Goal: Information Seeking & Learning: Check status

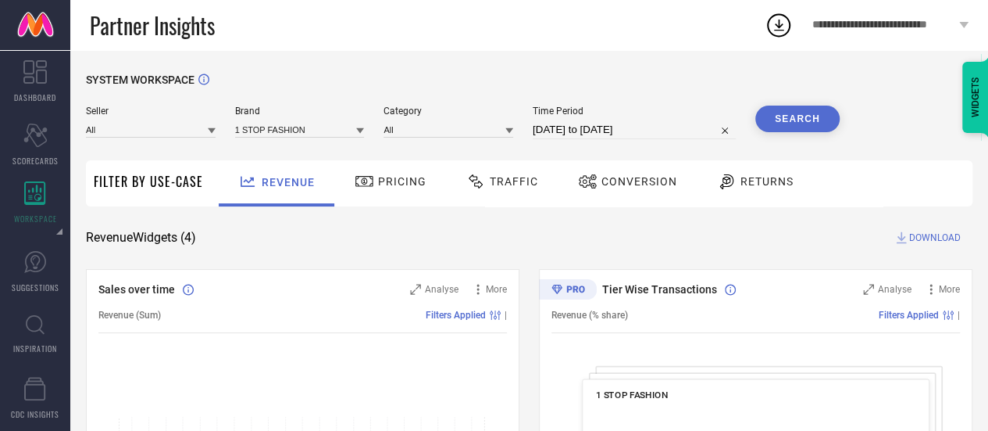
click at [297, 121] on div "1 STOP FASHION" at bounding box center [300, 129] width 130 height 16
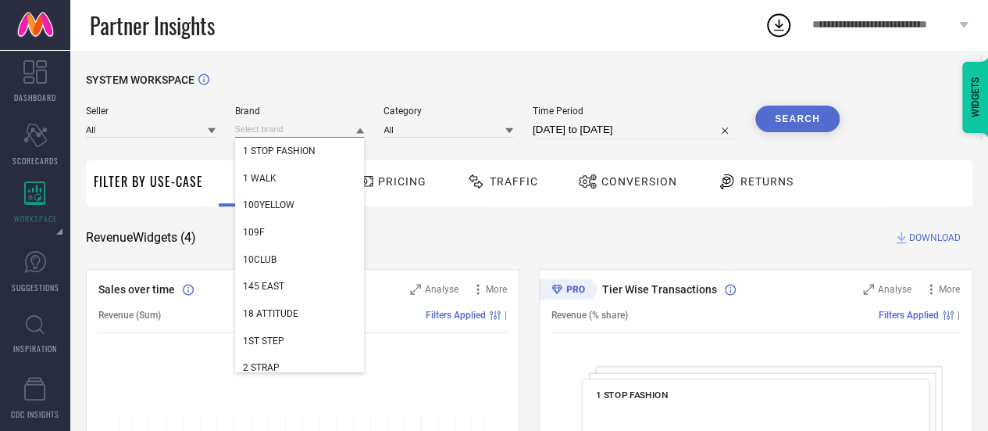
click at [291, 134] on input at bounding box center [300, 129] width 130 height 16
paste input "So What"
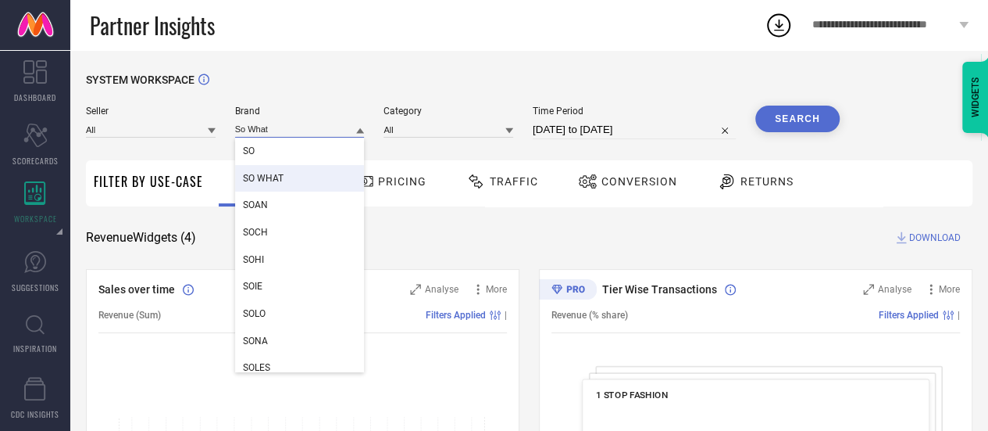
type input "So What"
click at [284, 178] on div "SO WHAT" at bounding box center [300, 178] width 130 height 27
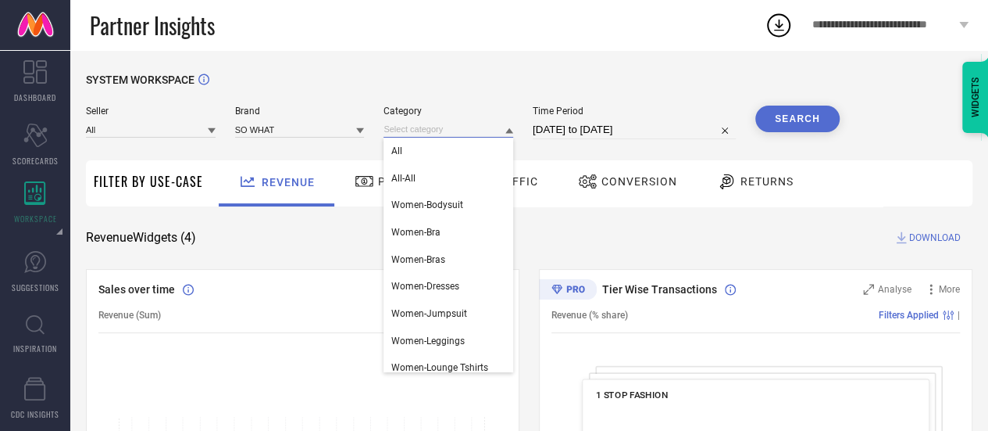
click at [431, 129] on input at bounding box center [449, 129] width 130 height 16
click at [434, 154] on div "All" at bounding box center [449, 151] width 130 height 27
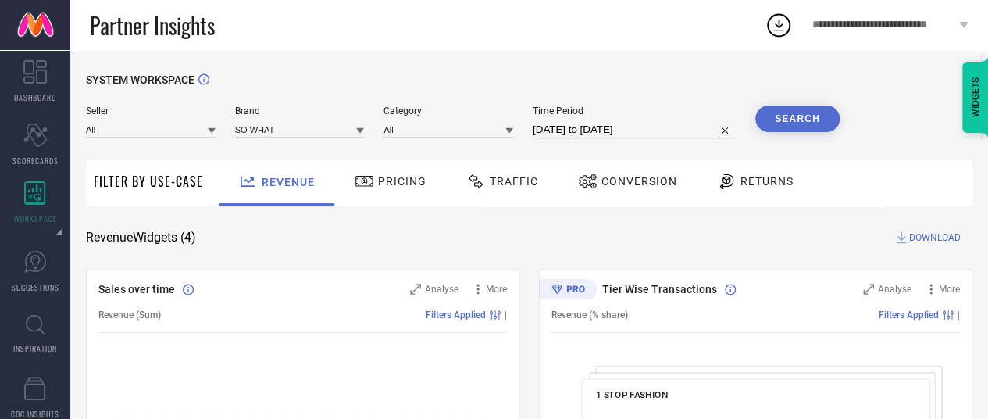
click at [547, 130] on input "[DATE] to [DATE]" at bounding box center [634, 129] width 203 height 19
select select "8"
select select "2025"
select select "9"
select select "2025"
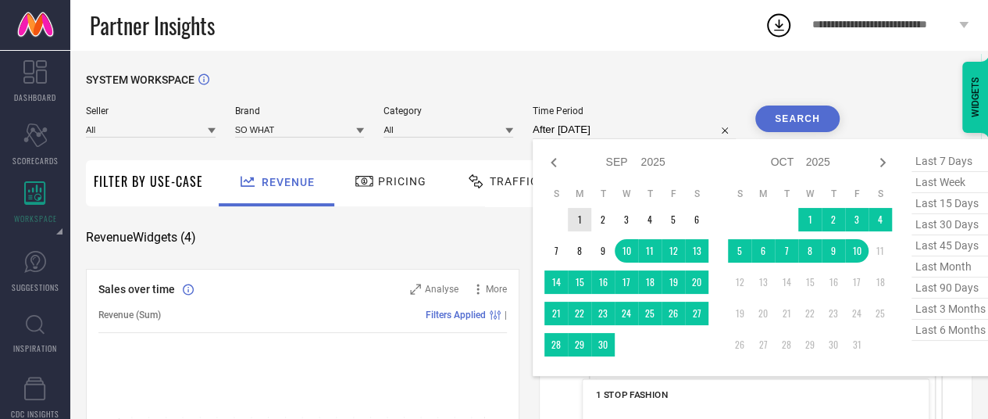
click at [582, 224] on td "1" at bounding box center [579, 219] width 23 height 23
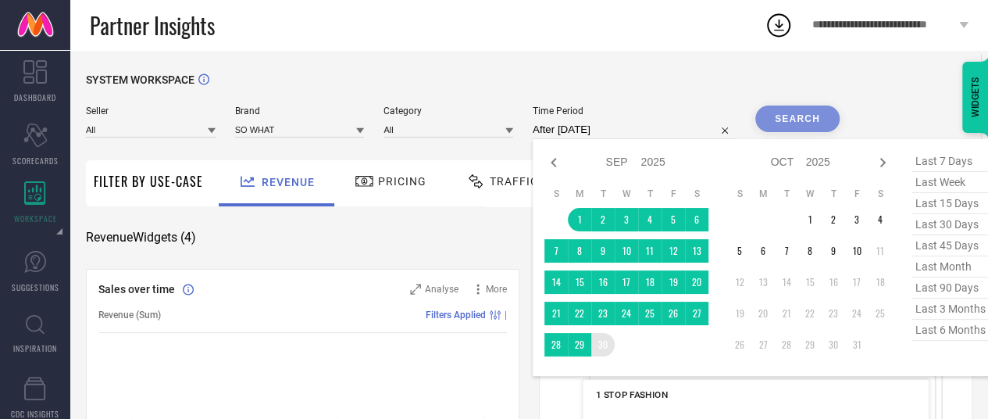
type input "[DATE] to [DATE]"
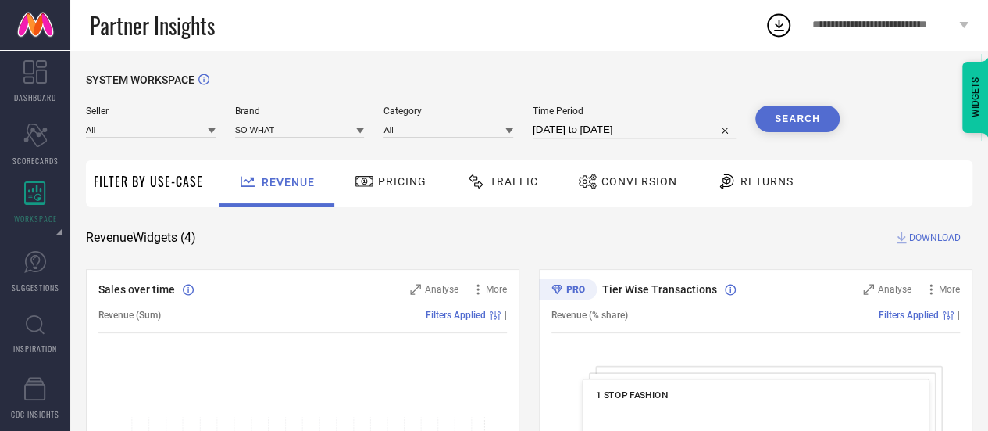
click at [765, 123] on button "Search" at bounding box center [798, 118] width 84 height 27
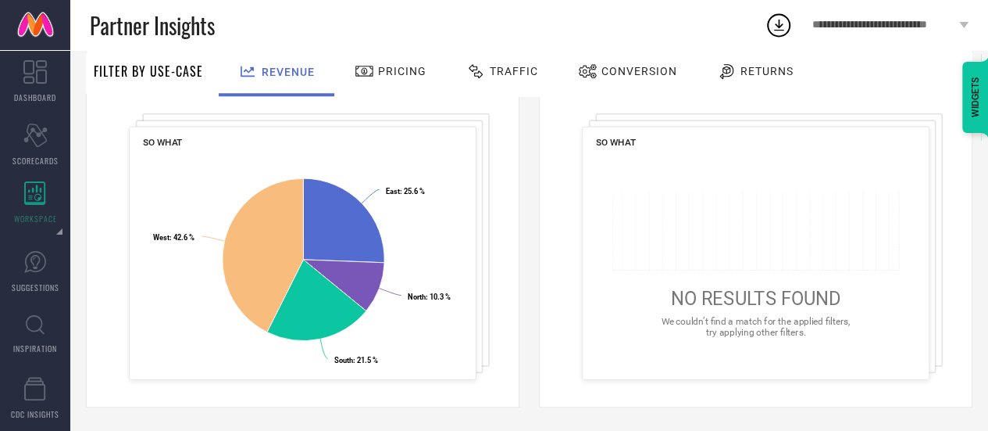
scroll to position [655, 0]
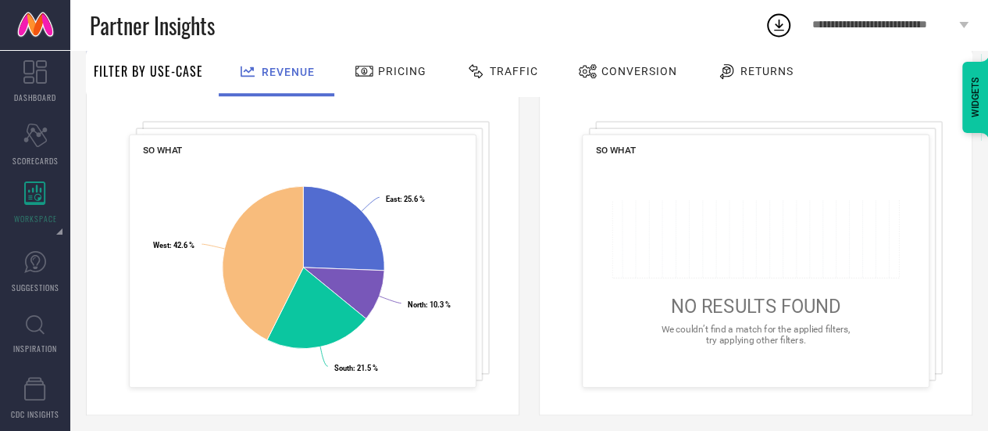
click at [739, 313] on span "NO RESULTS FOUND" at bounding box center [756, 306] width 170 height 22
click at [381, 72] on span "Pricing" at bounding box center [402, 71] width 48 height 13
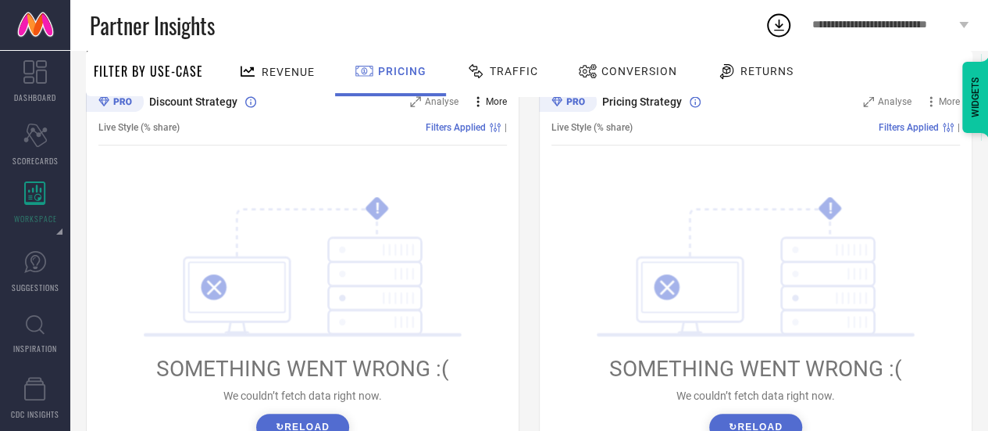
scroll to position [189, 0]
click at [266, 416] on button "↻ Reload" at bounding box center [302, 425] width 93 height 27
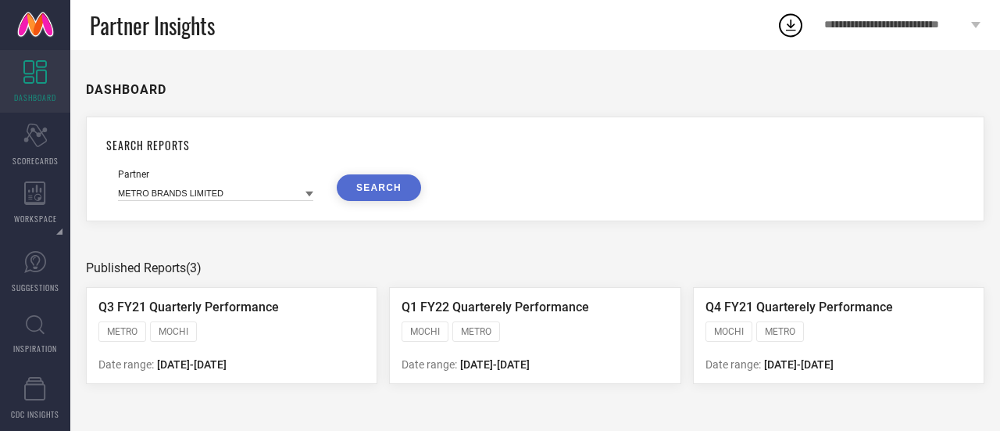
click at [969, 23] on div "**********" at bounding box center [902, 25] width 195 height 50
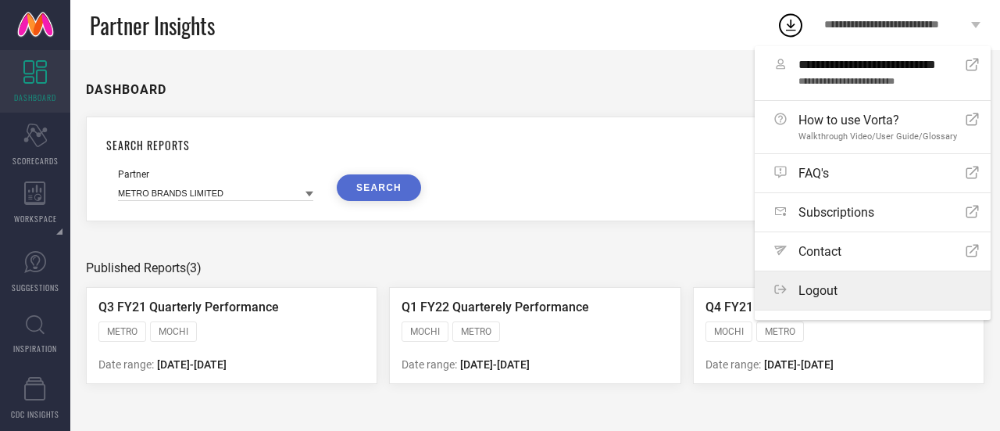
click at [841, 280] on label "Logout" at bounding box center [873, 290] width 236 height 38
click at [0, 0] on button "Logout" at bounding box center [0, 0] width 0 height 0
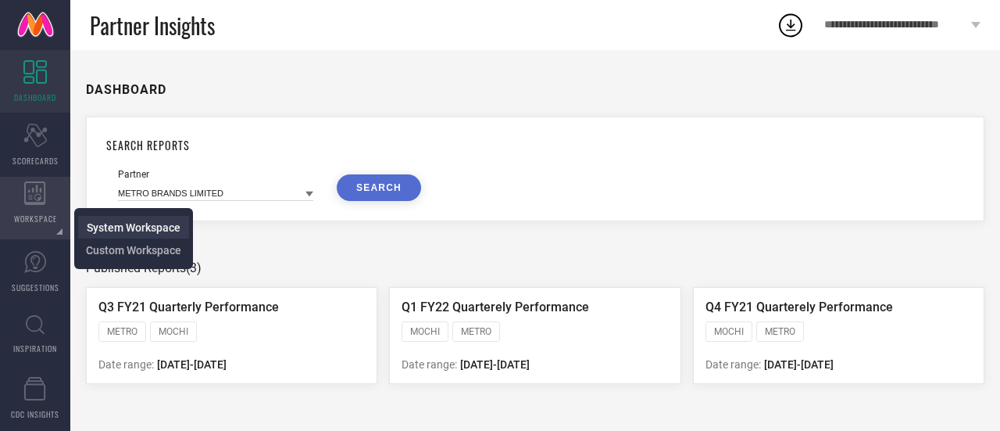
click at [81, 232] on li "System Workspace" at bounding box center [133, 227] width 111 height 23
click at [97, 226] on span "System Workspace" at bounding box center [134, 227] width 94 height 13
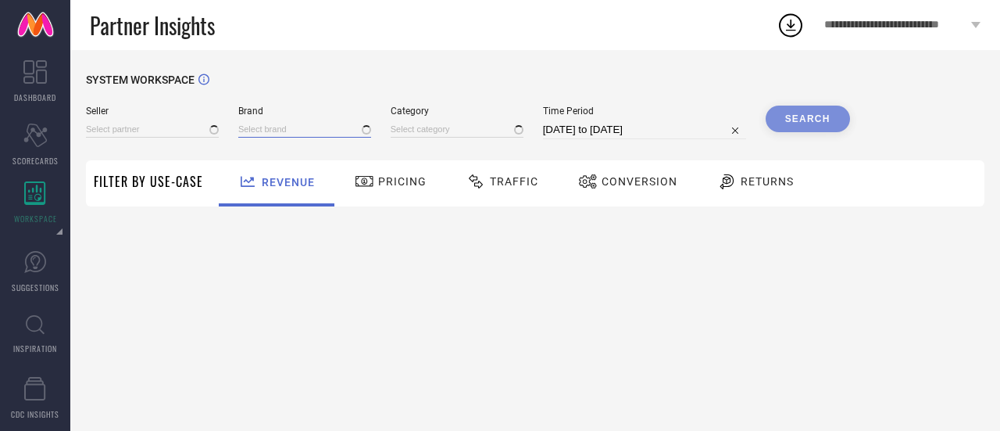
click at [253, 133] on input at bounding box center [304, 129] width 133 height 16
type input "All"
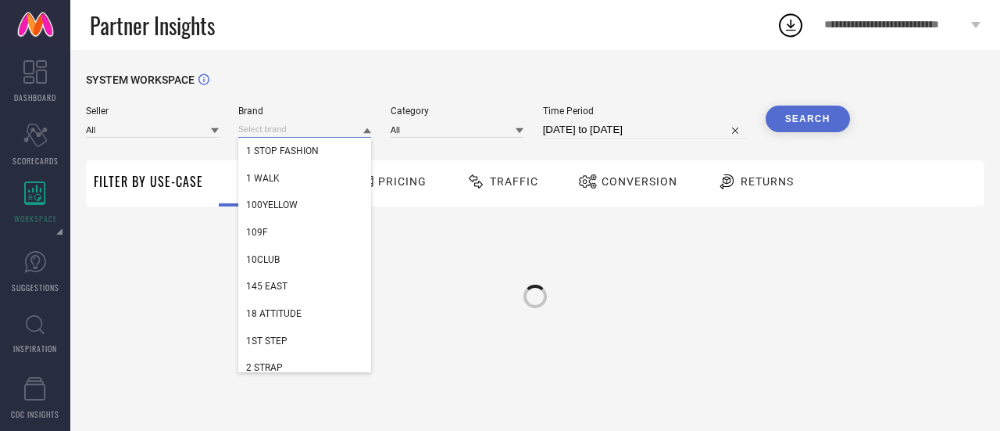
paste input "So What"
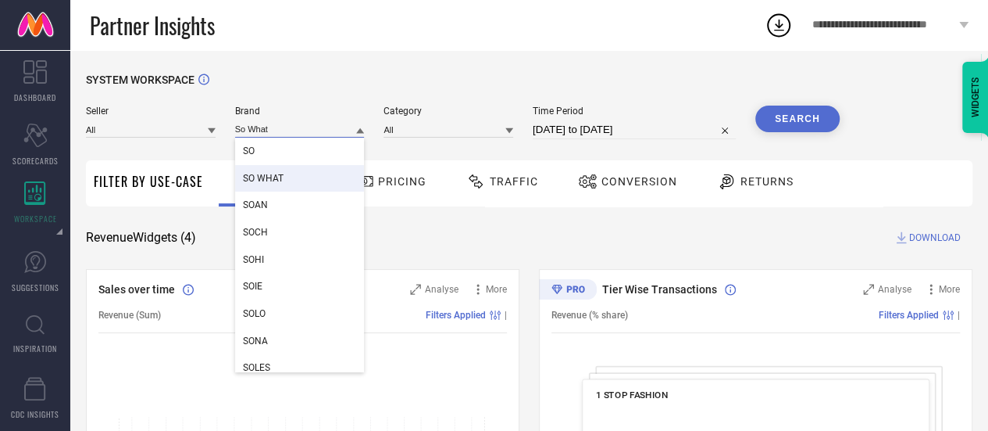
type input "So What"
click at [288, 184] on div "SO WHAT" at bounding box center [300, 178] width 130 height 27
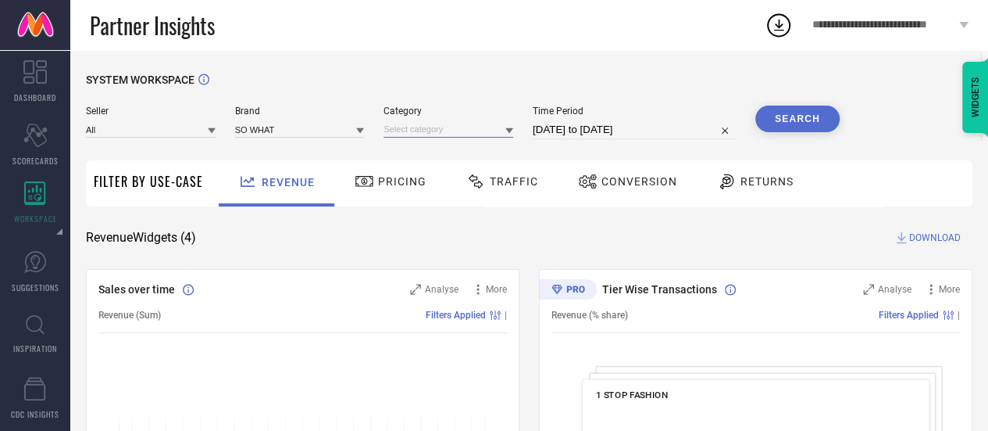
click at [425, 134] on input at bounding box center [449, 129] width 130 height 16
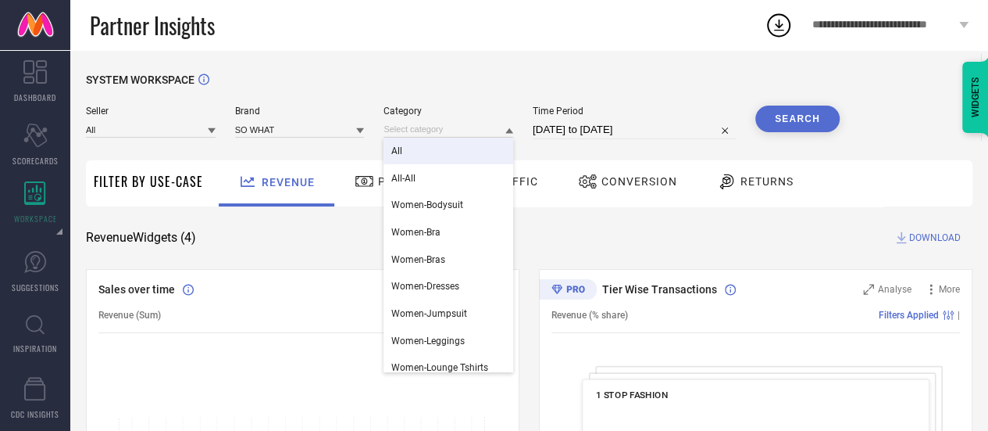
click at [427, 153] on div "All" at bounding box center [449, 151] width 130 height 27
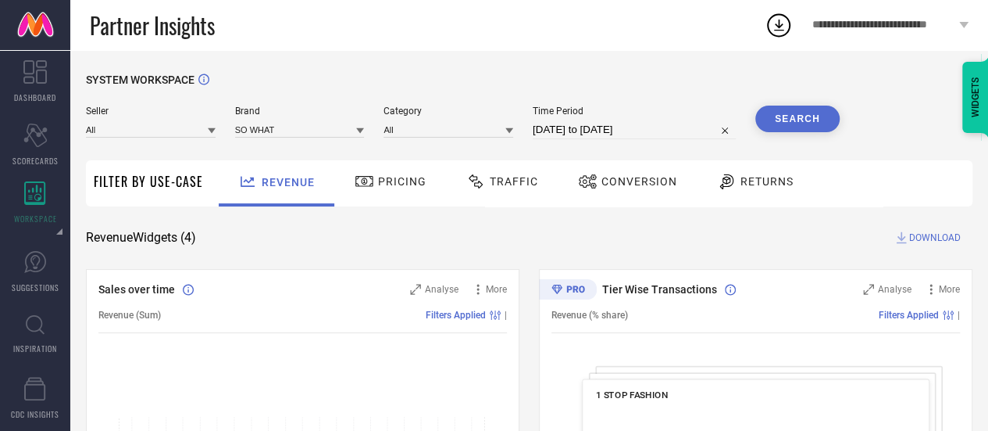
select select "8"
select select "2025"
select select "9"
select select "2025"
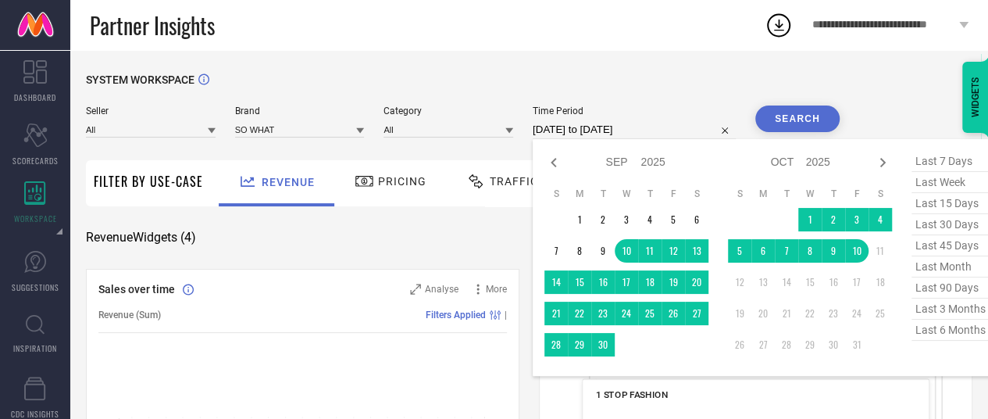
click at [554, 130] on input "[DATE] to [DATE]" at bounding box center [634, 129] width 203 height 19
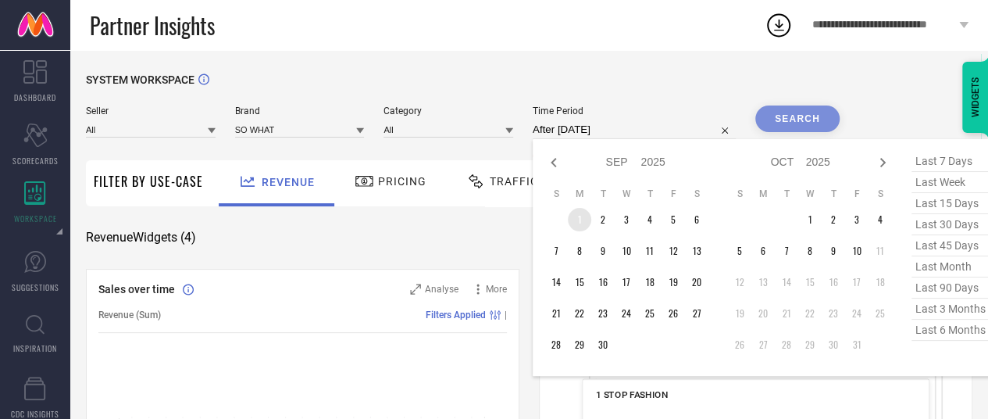
click at [584, 232] on table "S M T W T F S 1 2 3 4 5 6 7 8 9 10 11 12 13 14 15 16 17 18 19 20 21 22 23 24 25…" at bounding box center [627, 272] width 164 height 184
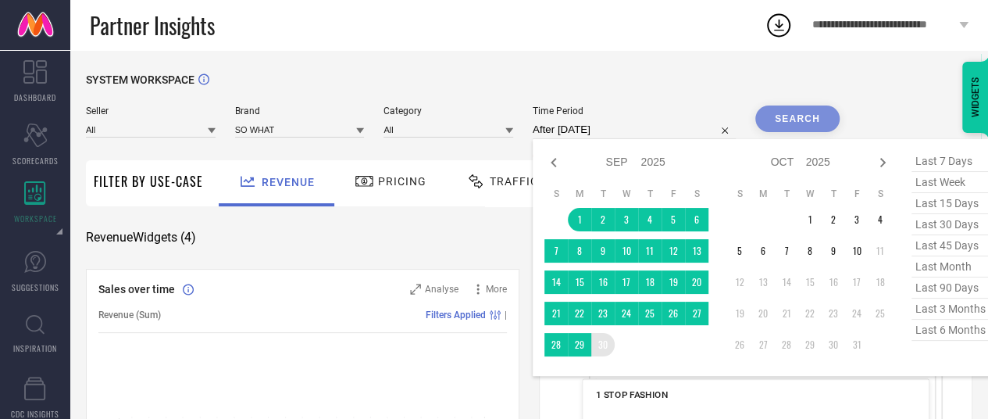
type input "[DATE] to [DATE]"
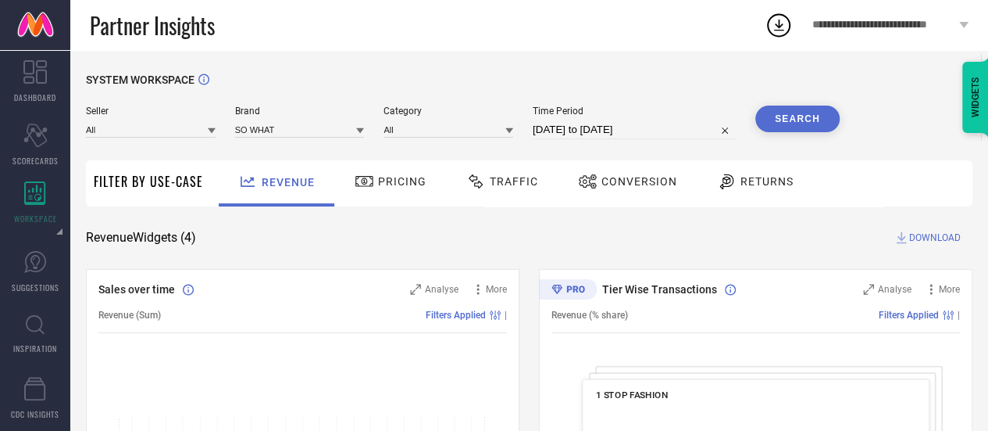
click at [788, 128] on button "Search" at bounding box center [798, 118] width 84 height 27
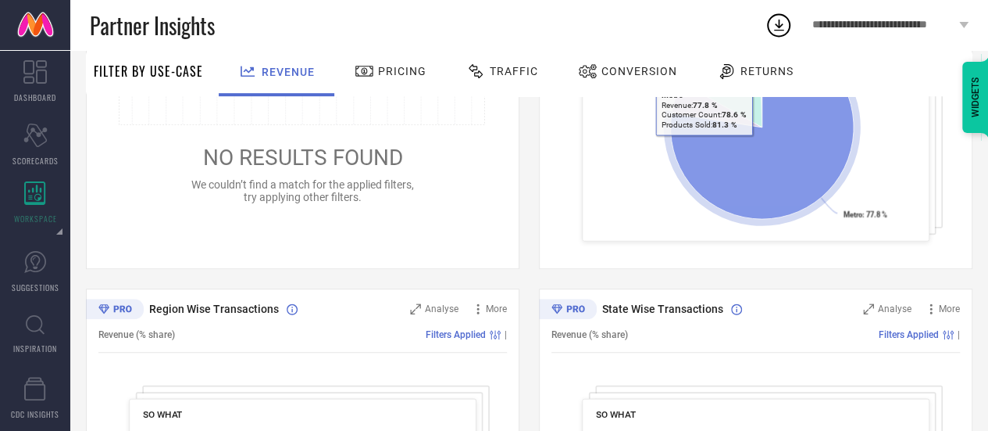
scroll to position [407, 0]
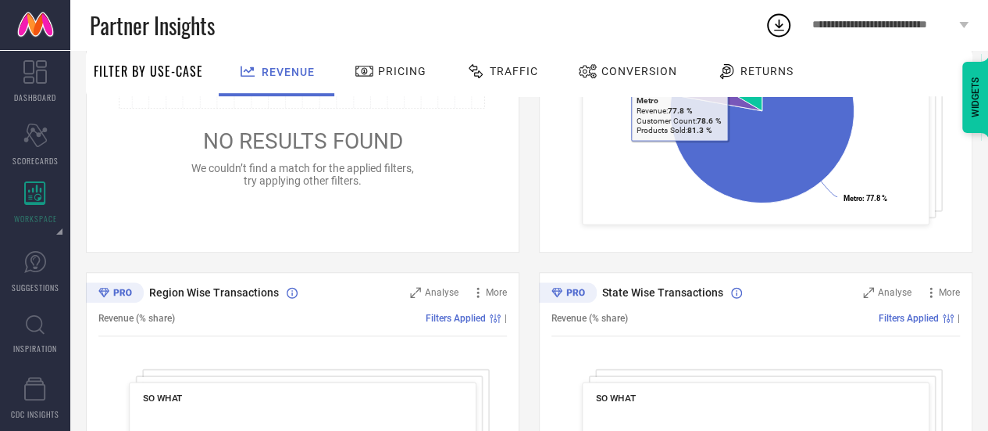
click at [513, 65] on span "Traffic" at bounding box center [514, 71] width 48 height 13
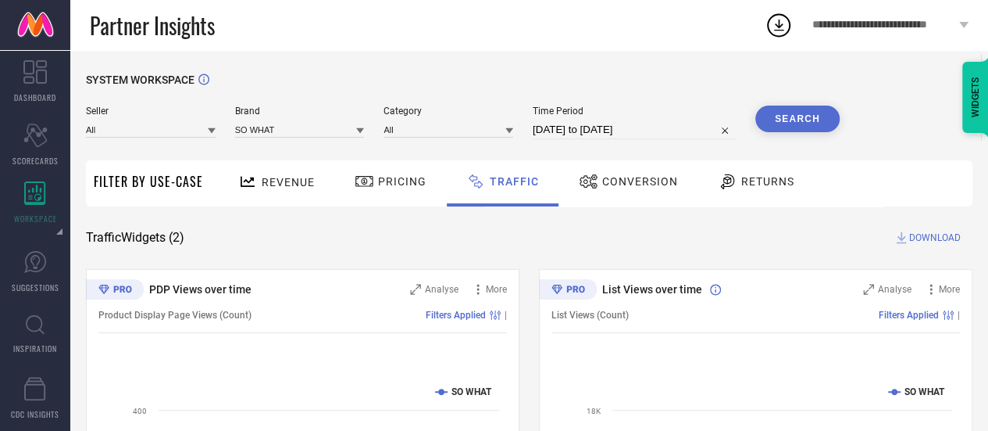
scroll to position [252, 0]
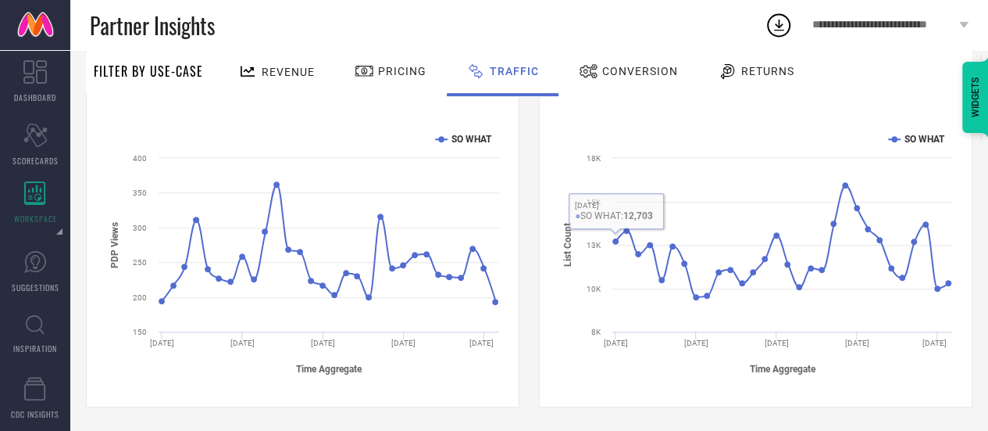
click at [622, 63] on div "Conversion" at bounding box center [628, 71] width 107 height 27
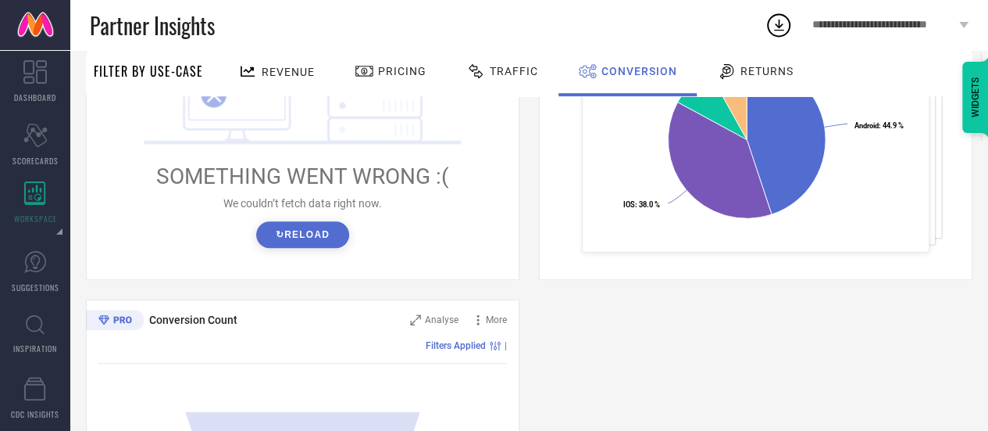
scroll to position [378, 0]
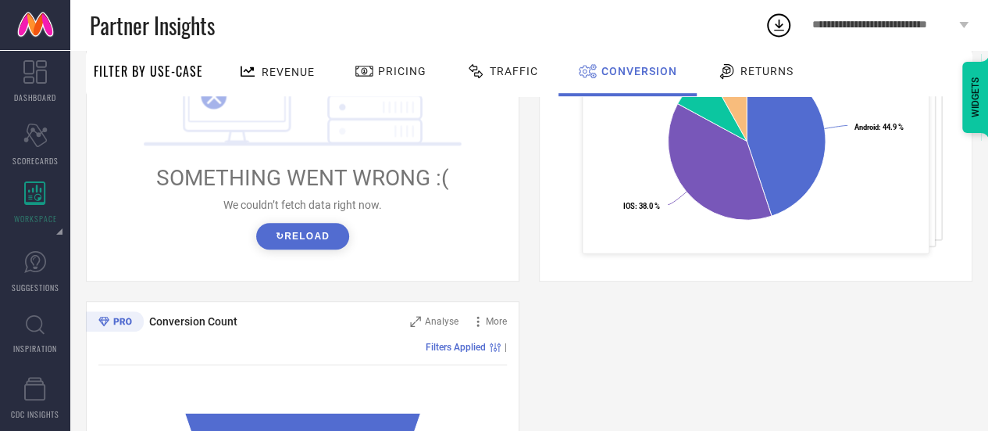
click at [334, 252] on div "! SOMETHING WENT WRONG :( We couldn’t fetch data right now. ↻ Reload" at bounding box center [302, 127] width 409 height 298
click at [308, 231] on button "↻ Reload" at bounding box center [302, 236] width 93 height 27
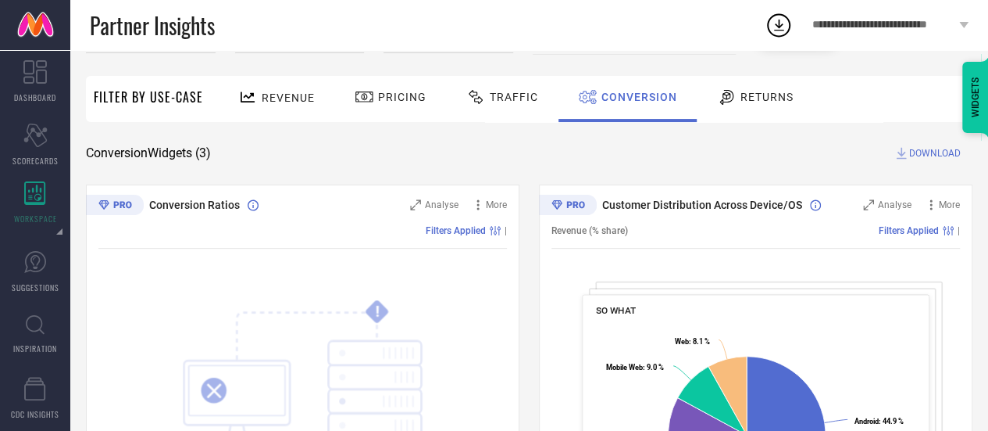
scroll to position [0, 0]
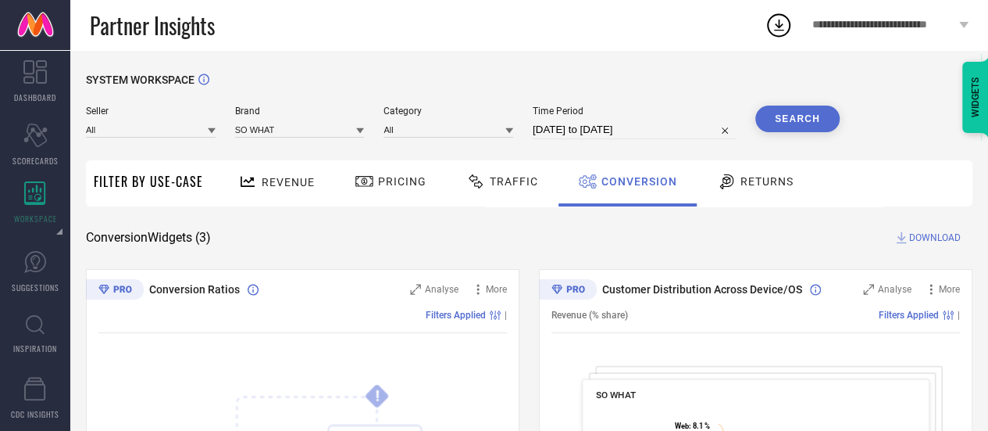
click at [288, 185] on span "Revenue" at bounding box center [288, 182] width 53 height 13
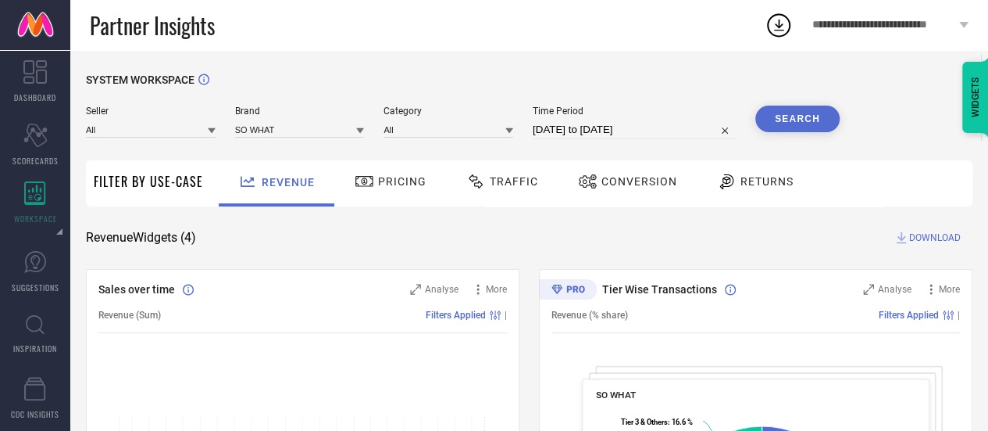
click at [605, 184] on span "Conversion" at bounding box center [640, 181] width 76 height 13
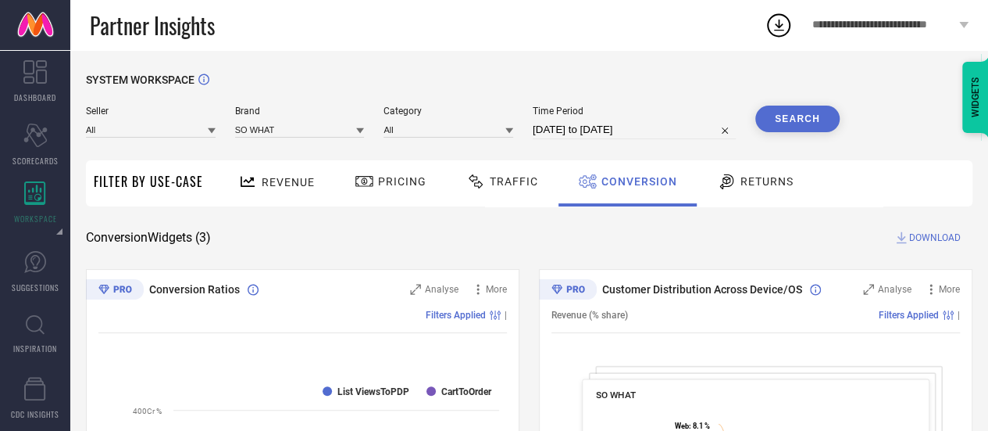
click at [610, 119] on div "Time Period 01-09-2025 to 30-09-2025" at bounding box center [634, 122] width 203 height 34
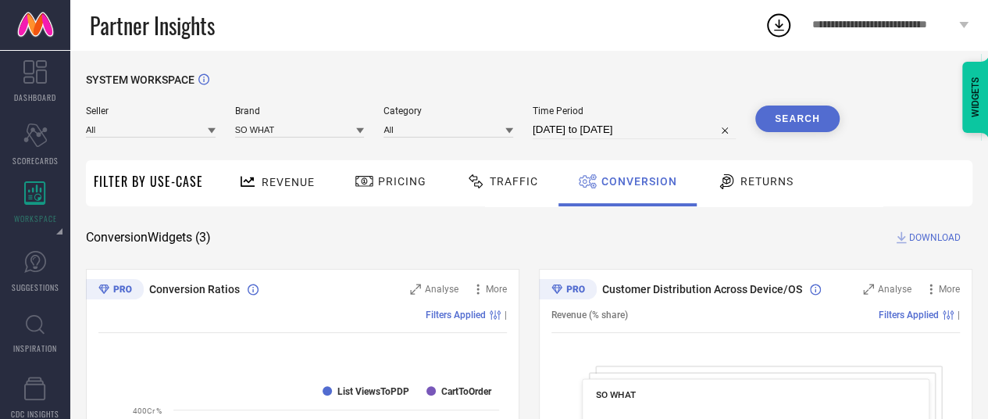
click at [610, 123] on input "[DATE] to [DATE]" at bounding box center [634, 129] width 203 height 19
select select "8"
select select "2025"
select select "9"
select select "2025"
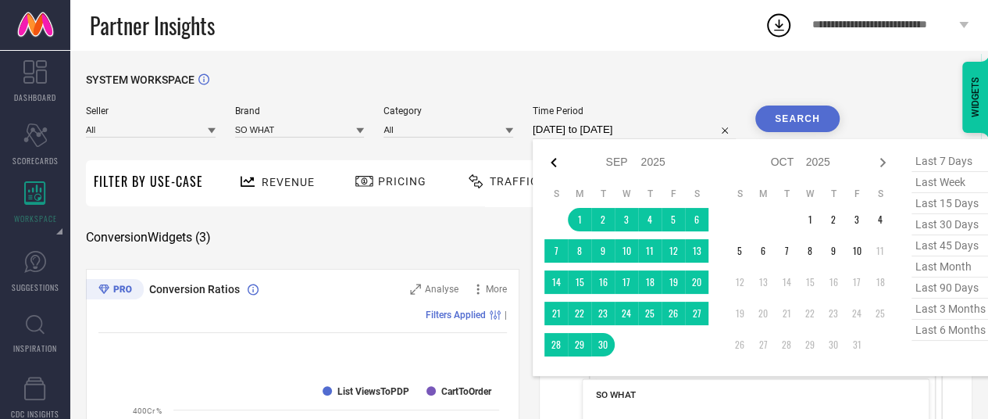
click at [552, 156] on icon at bounding box center [554, 162] width 19 height 19
select select "7"
select select "2025"
select select "8"
select select "2025"
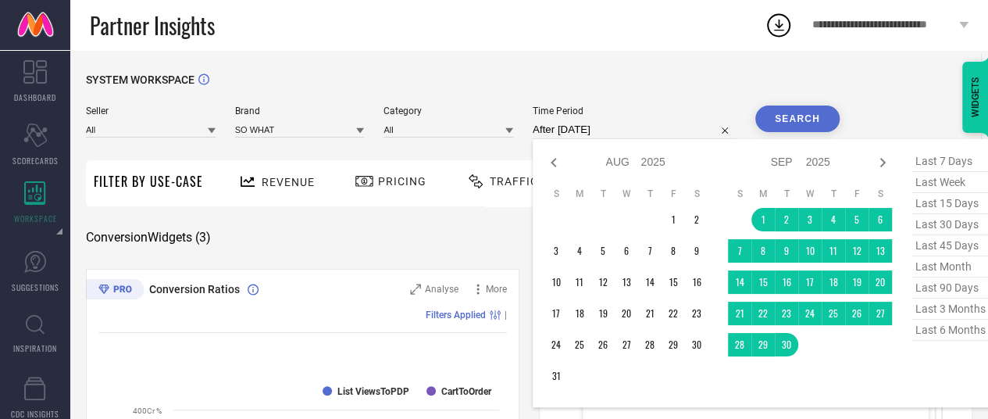
click at [673, 221] on td "1" at bounding box center [673, 219] width 23 height 23
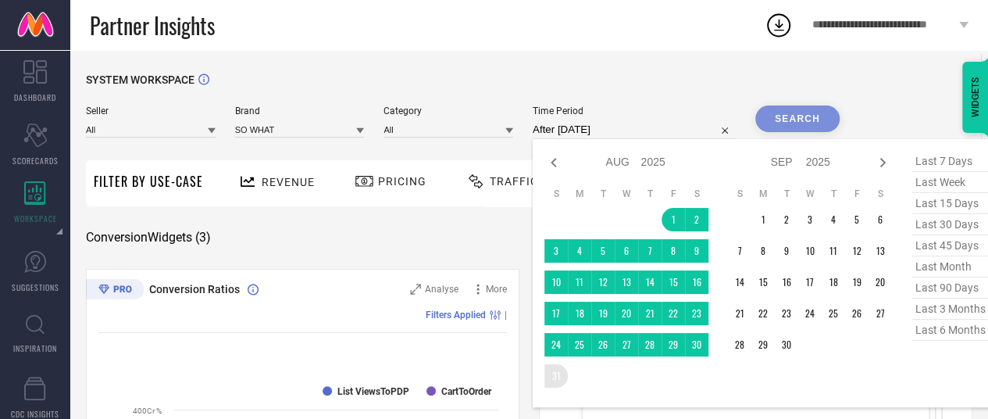
type input "01-08-2025 to 31-08-2025"
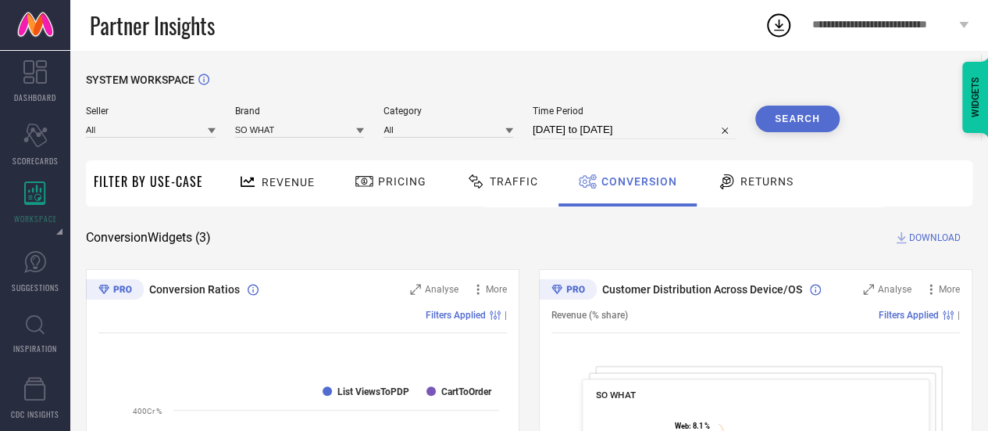
click at [781, 114] on button "Search" at bounding box center [798, 118] width 84 height 27
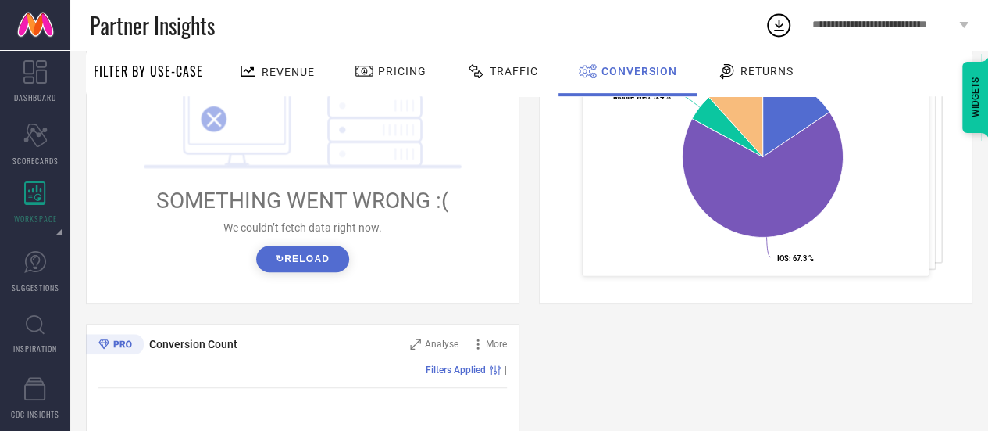
scroll to position [355, 0]
click at [310, 264] on button "↻ Reload" at bounding box center [302, 259] width 93 height 27
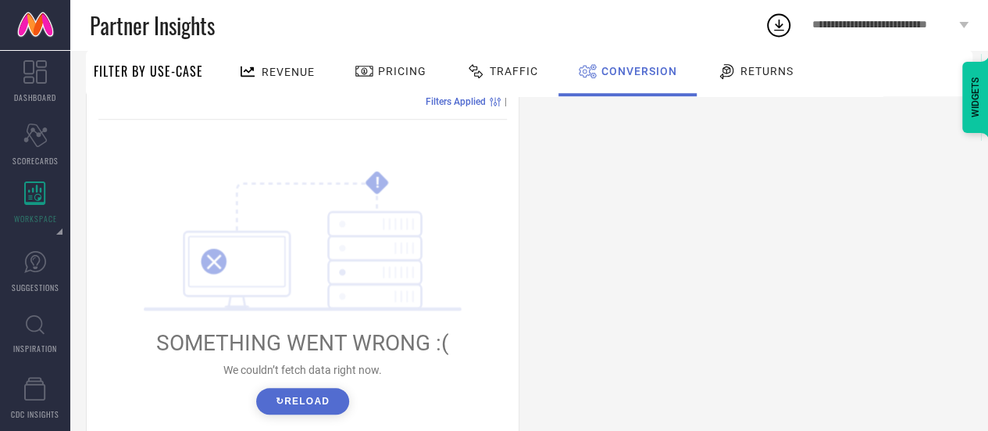
scroll to position [642, 0]
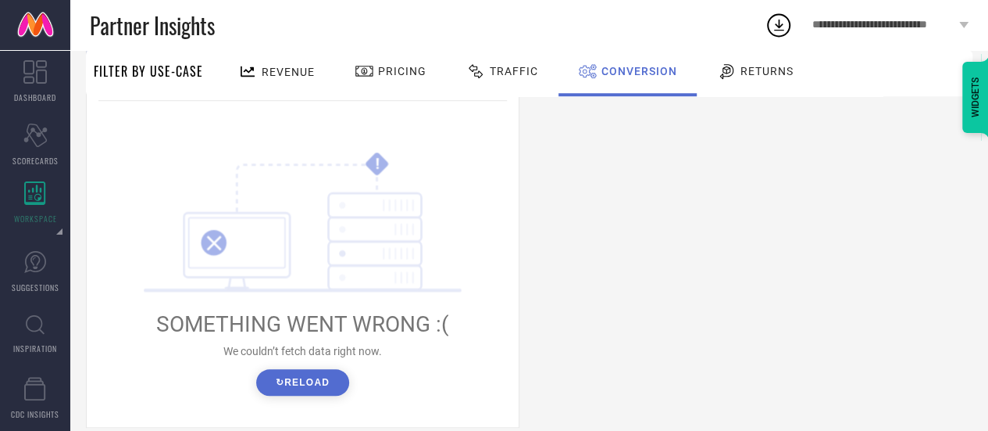
click at [319, 374] on button "↻ Reload" at bounding box center [302, 382] width 93 height 27
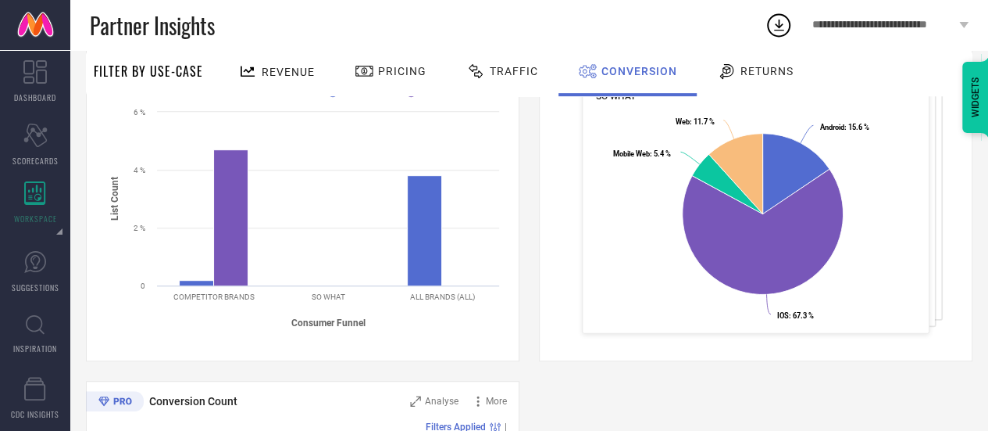
scroll to position [0, 0]
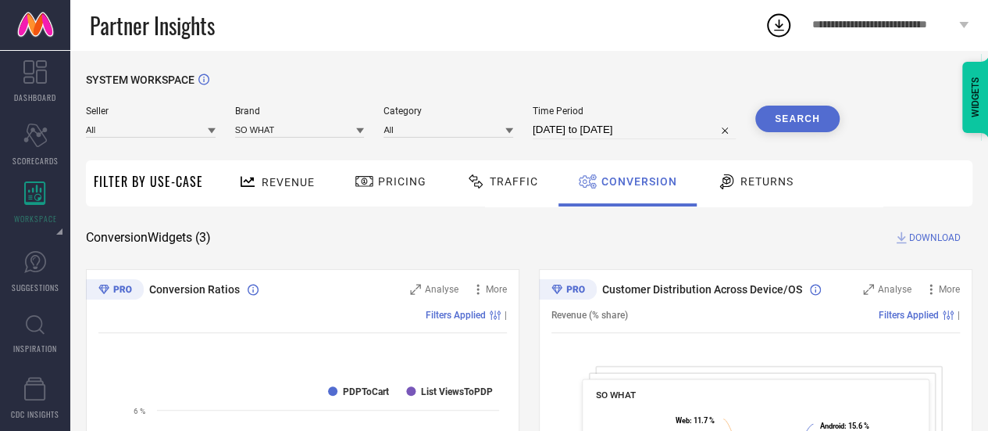
click at [925, 242] on span "DOWNLOAD" at bounding box center [936, 238] width 52 height 16
click at [772, 181] on span "Returns" at bounding box center [767, 181] width 53 height 13
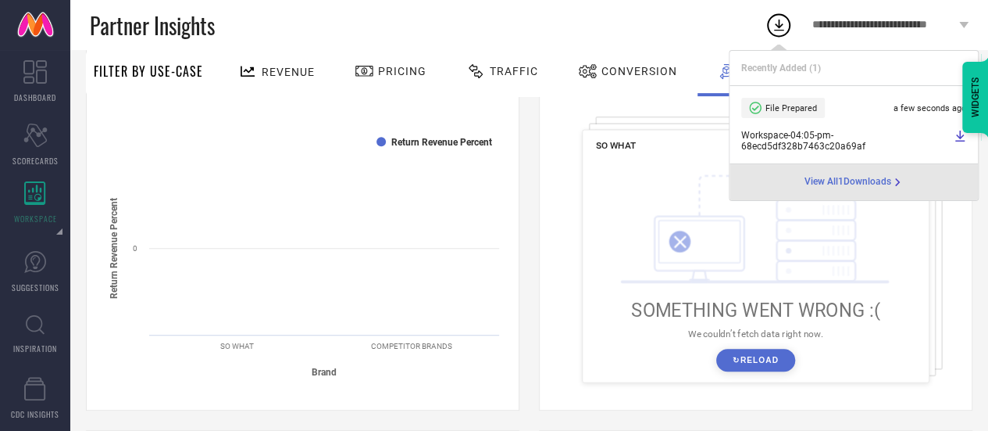
scroll to position [241, 0]
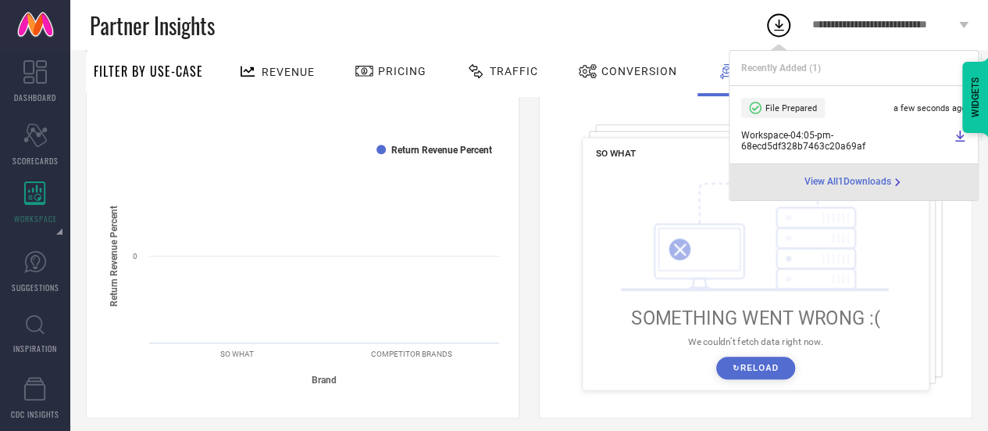
click at [738, 367] on button "↻ Reload" at bounding box center [756, 367] width 79 height 23
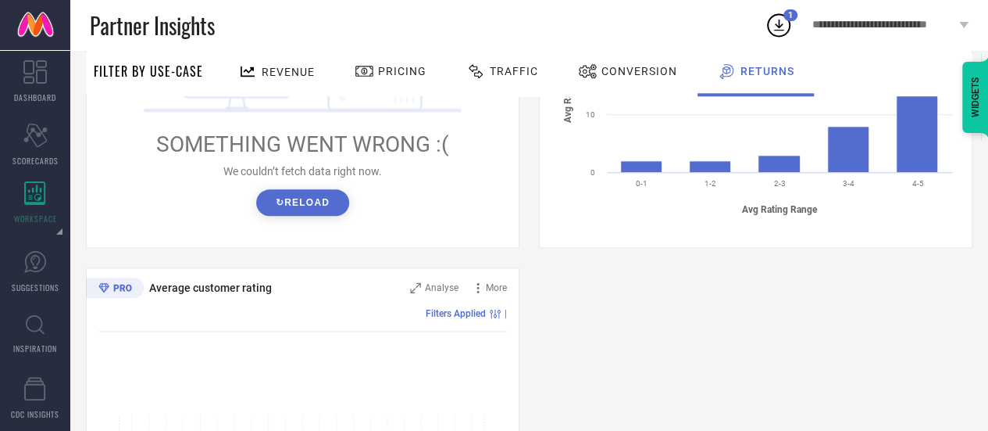
scroll to position [823, 0]
click at [310, 198] on button "↻ Reload" at bounding box center [302, 201] width 93 height 27
click at [326, 196] on button "↻ Reload" at bounding box center [302, 201] width 93 height 27
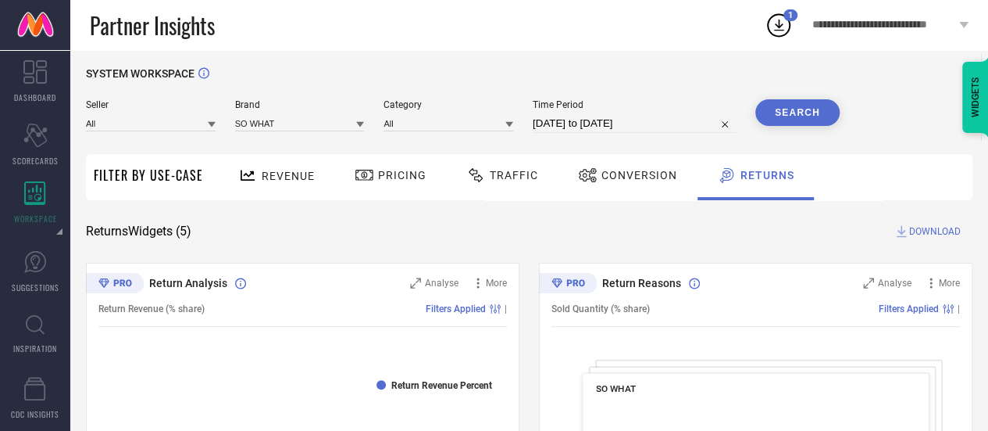
scroll to position [0, 0]
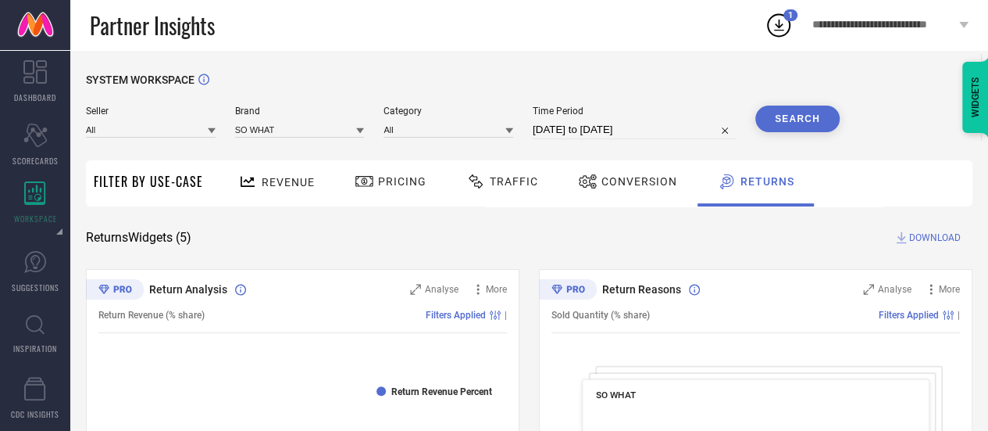
click at [608, 181] on span "Conversion" at bounding box center [640, 181] width 76 height 13
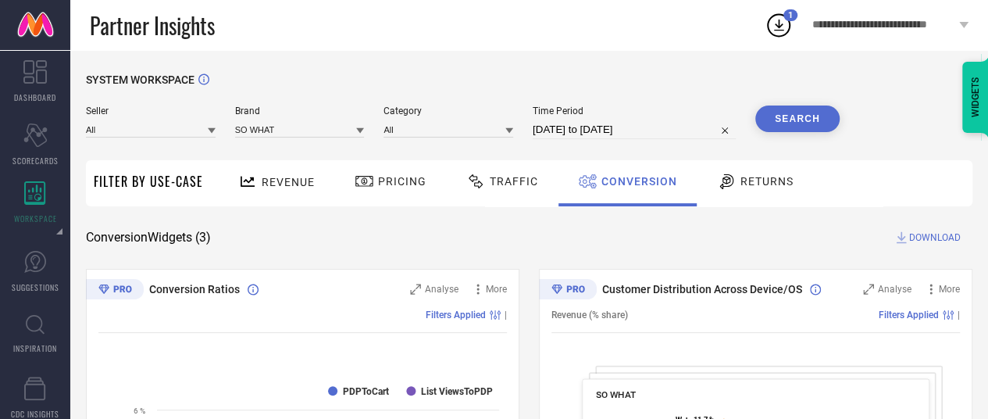
click at [579, 127] on input "01-08-2025 to 31-08-2025" at bounding box center [634, 129] width 203 height 19
select select "7"
select select "2025"
select select "8"
select select "2025"
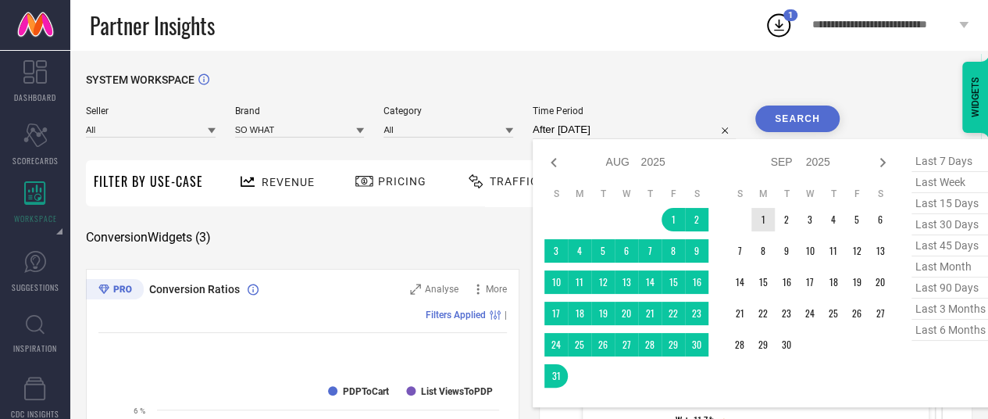
click at [764, 221] on td "1" at bounding box center [763, 219] width 23 height 23
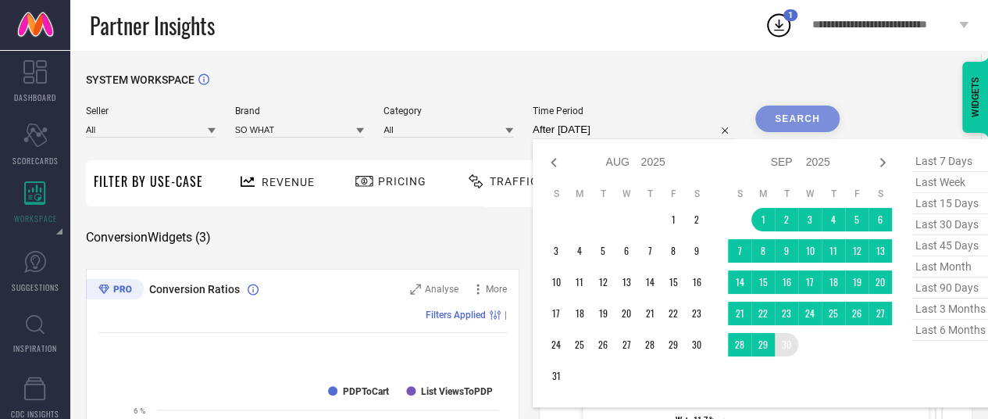
type input "[DATE] to [DATE]"
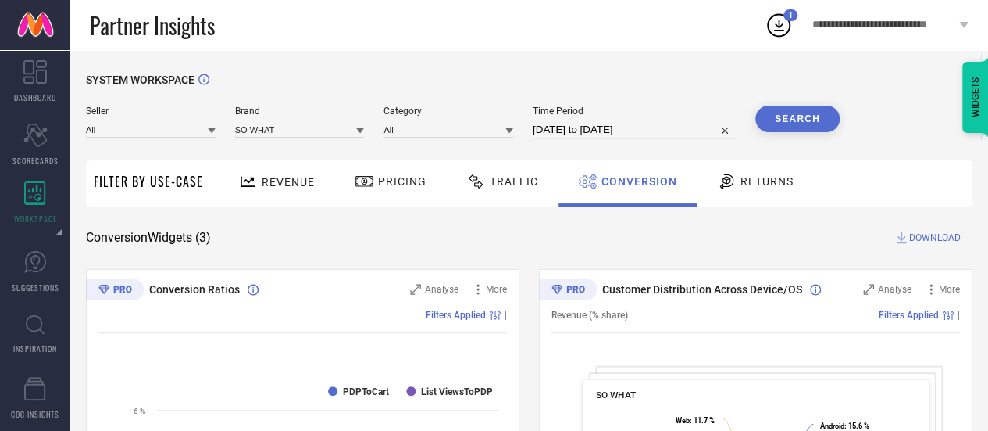
click at [778, 121] on button "Search" at bounding box center [798, 118] width 84 height 27
click at [436, 171] on div "Pricing" at bounding box center [390, 183] width 111 height 46
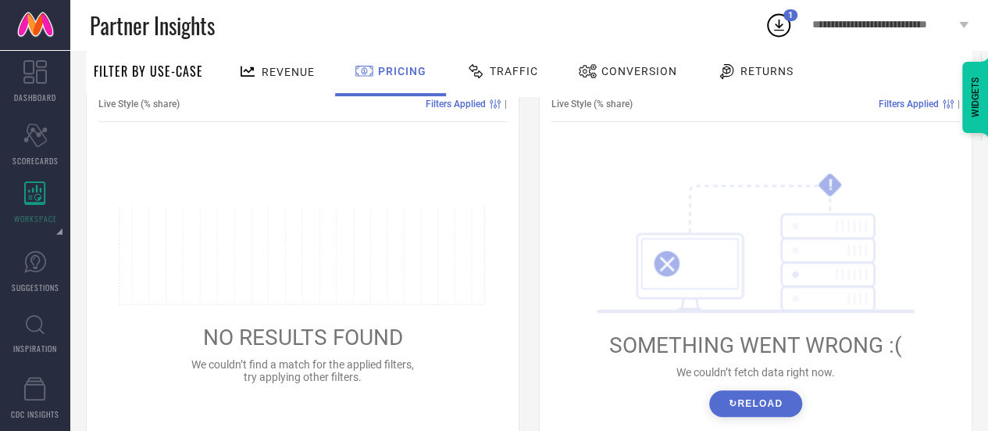
scroll to position [350, 0]
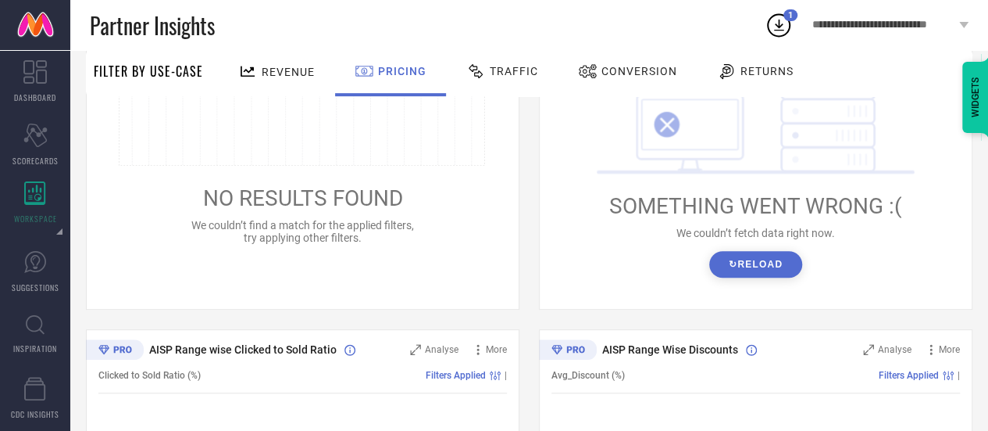
click at [749, 274] on button "↻ Reload" at bounding box center [756, 264] width 93 height 27
click at [793, 257] on button "↻ Reload" at bounding box center [756, 264] width 93 height 27
click at [785, 263] on button "↻ Reload" at bounding box center [756, 264] width 93 height 27
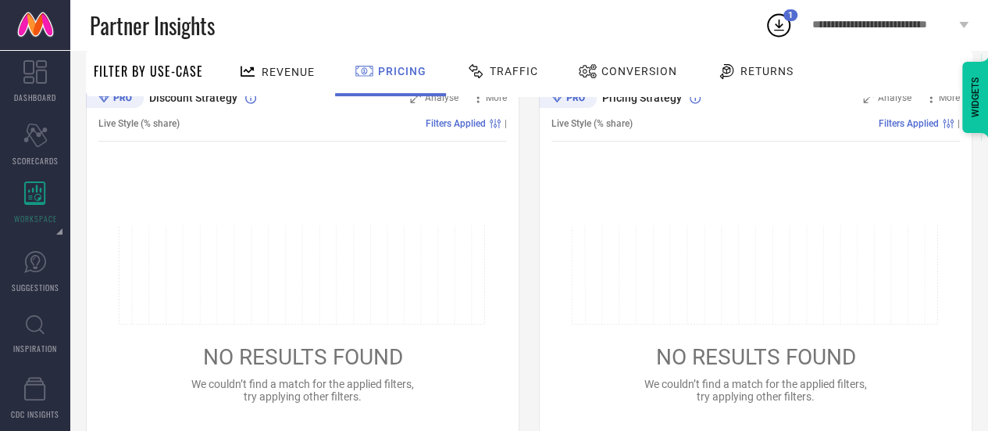
scroll to position [0, 0]
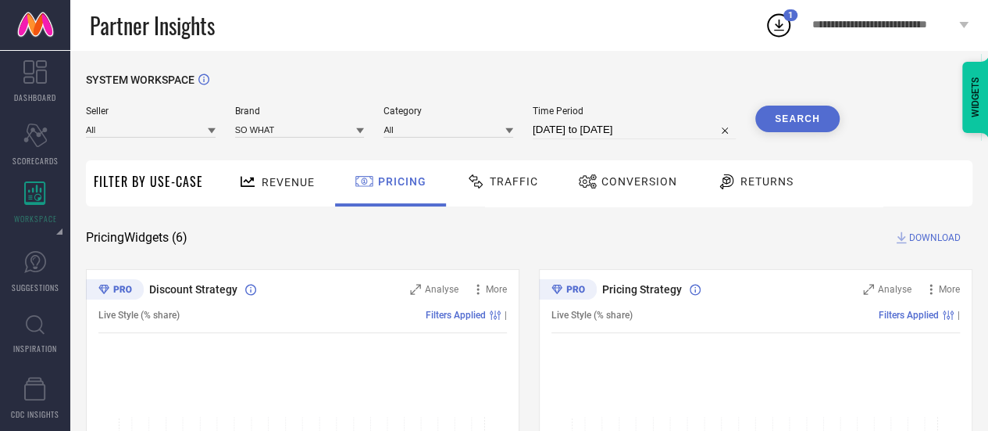
click at [277, 187] on span "Revenue" at bounding box center [288, 182] width 53 height 13
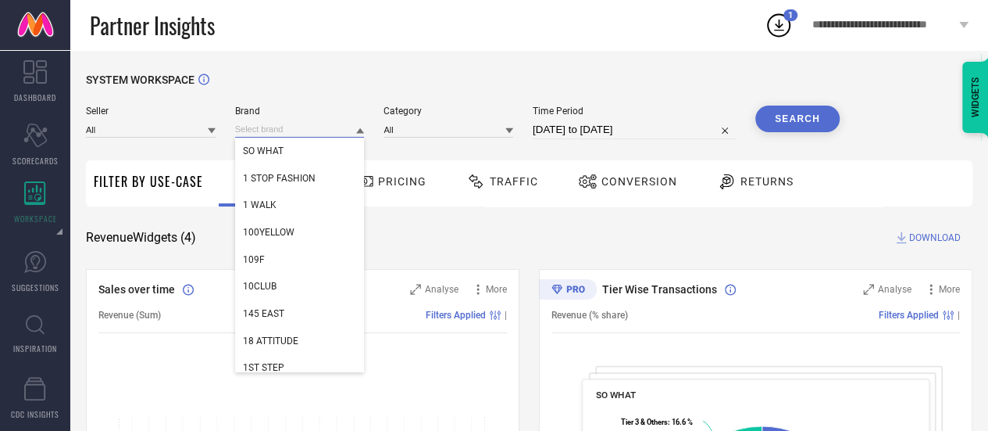
click at [291, 123] on input at bounding box center [300, 129] width 130 height 16
paste input "Samsara Couture"
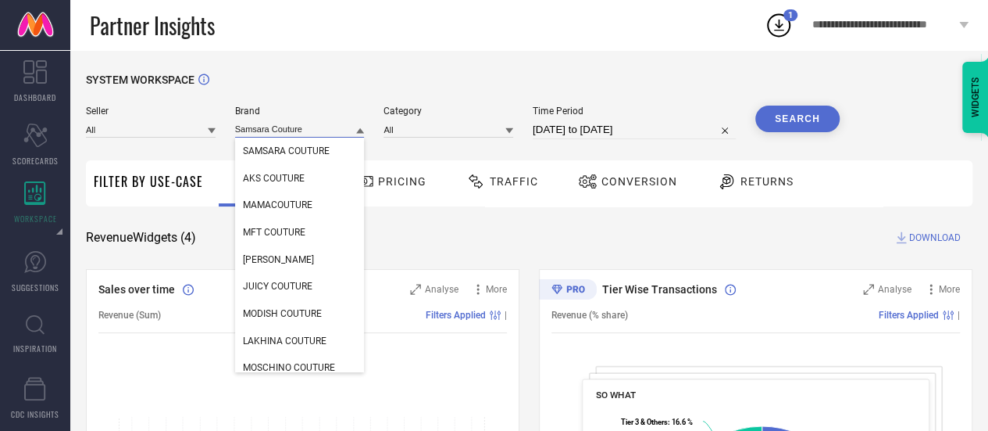
type input "Samsara Couture"
click at [302, 146] on span "SAMSARA COUTURE" at bounding box center [286, 150] width 87 height 11
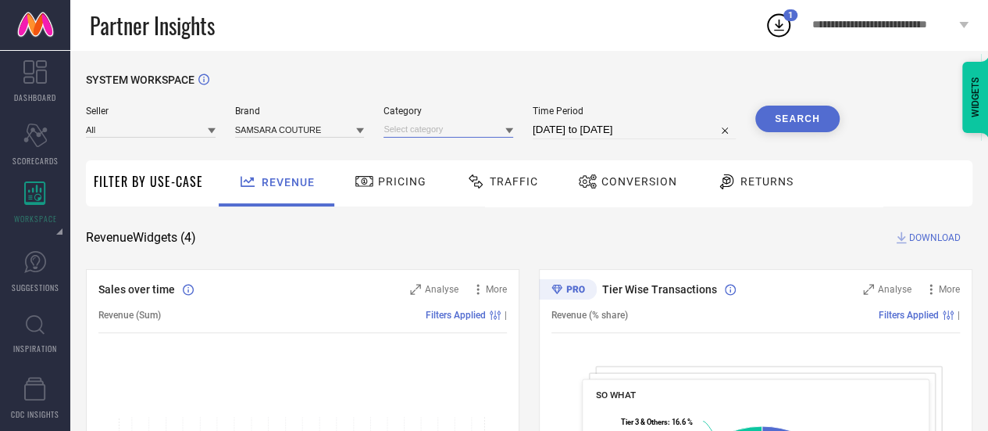
click at [474, 130] on input at bounding box center [449, 129] width 130 height 16
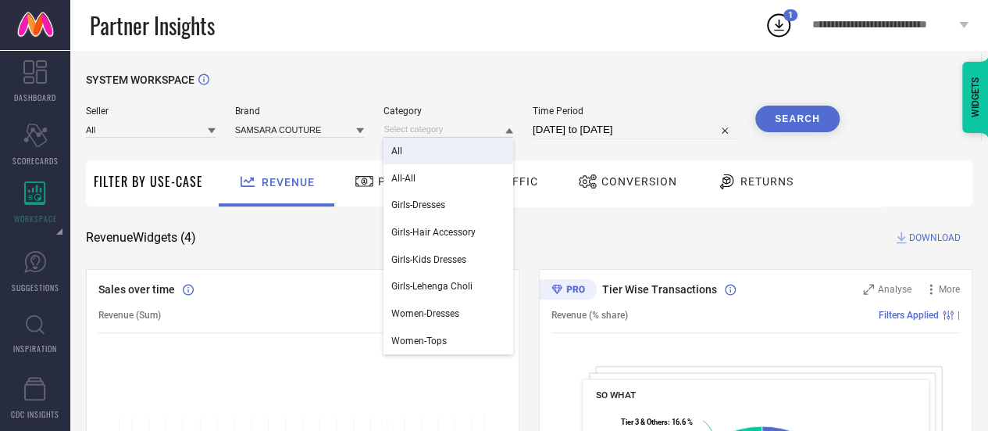
click at [461, 160] on div "All" at bounding box center [449, 151] width 130 height 27
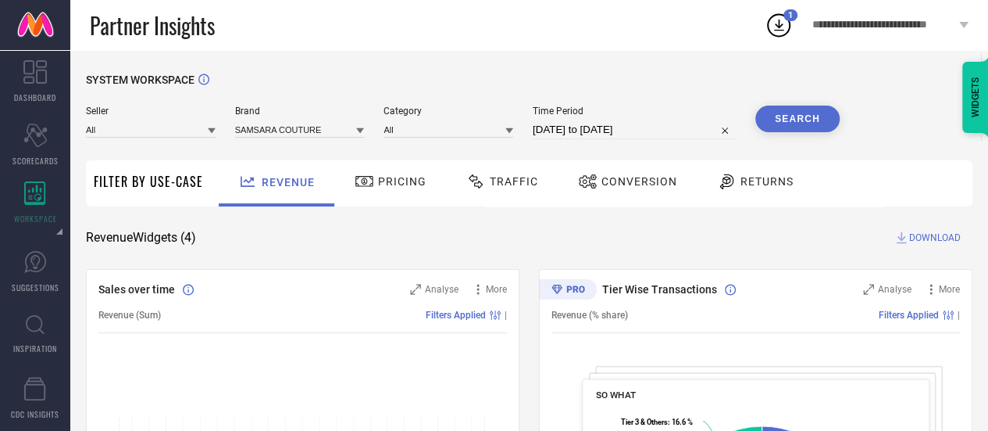
click at [468, 141] on div "Seller All Brand SAMSARA COUTURE Category All Time Period 01-09-2025 to 30-09-2…" at bounding box center [463, 128] width 754 height 47
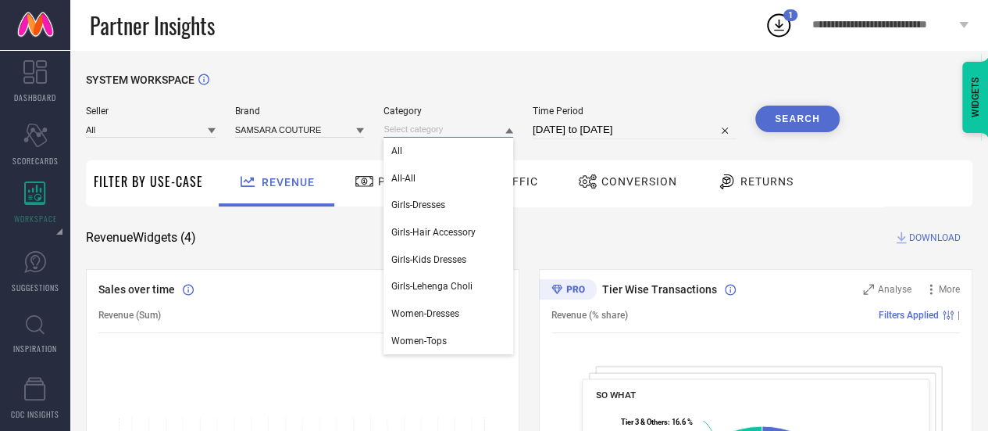
click at [465, 137] on input at bounding box center [449, 129] width 130 height 16
click at [460, 178] on div "All-All" at bounding box center [449, 178] width 130 height 27
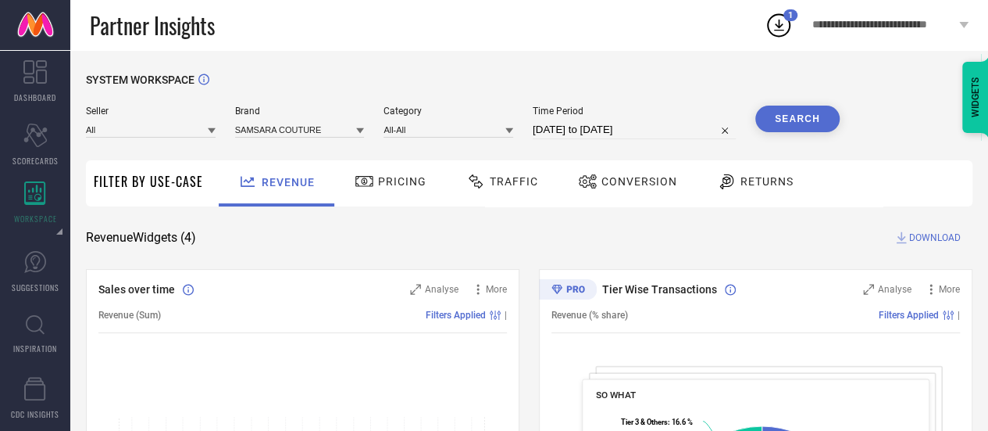
click at [799, 130] on button "Search" at bounding box center [798, 118] width 84 height 27
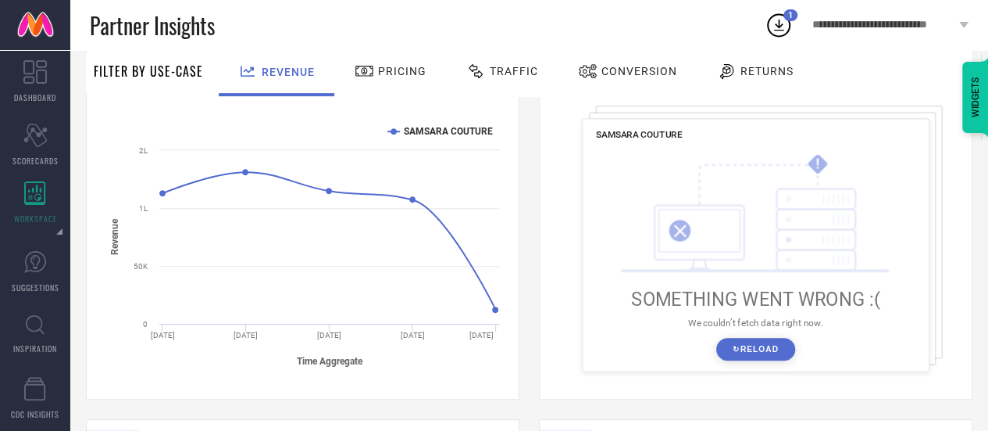
scroll to position [264, 0]
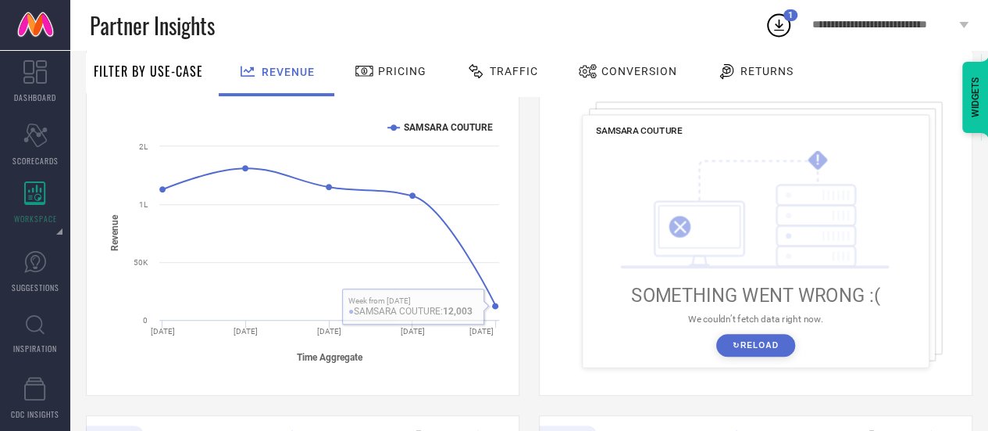
click at [780, 344] on button "↻ Reload" at bounding box center [756, 345] width 79 height 23
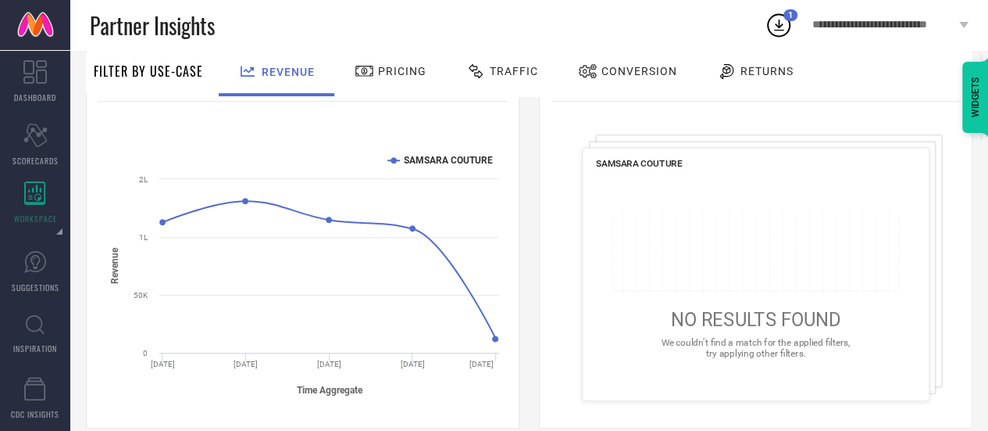
scroll to position [0, 0]
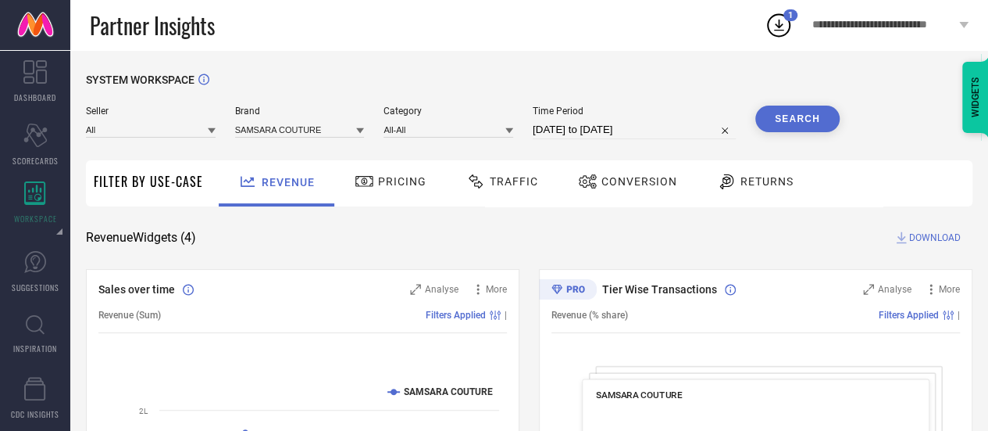
click at [620, 177] on span "Conversion" at bounding box center [640, 181] width 76 height 13
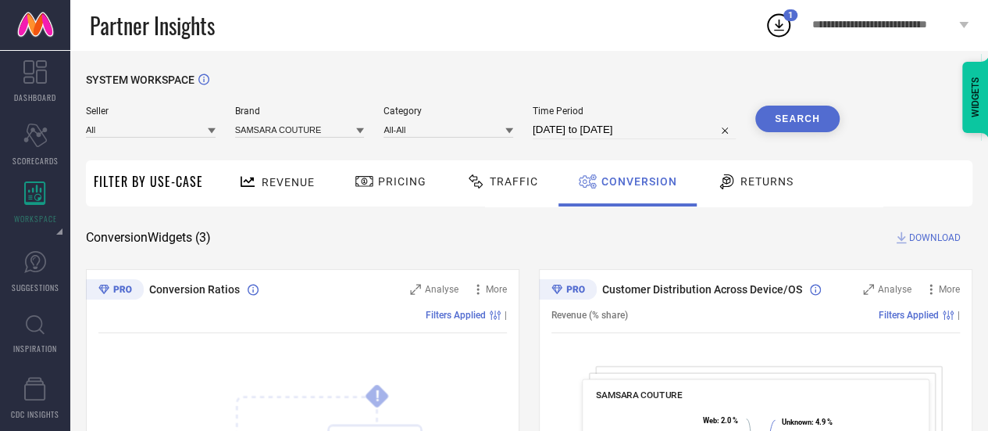
click at [597, 142] on div "Seller All Brand SAMSARA COUTURE Category All-All Time Period 01-09-2025 to 30-…" at bounding box center [463, 128] width 754 height 47
click at [596, 140] on div "Seller All Brand SAMSARA COUTURE Category All-All Time Period 01-09-2025 to 30-…" at bounding box center [463, 128] width 754 height 47
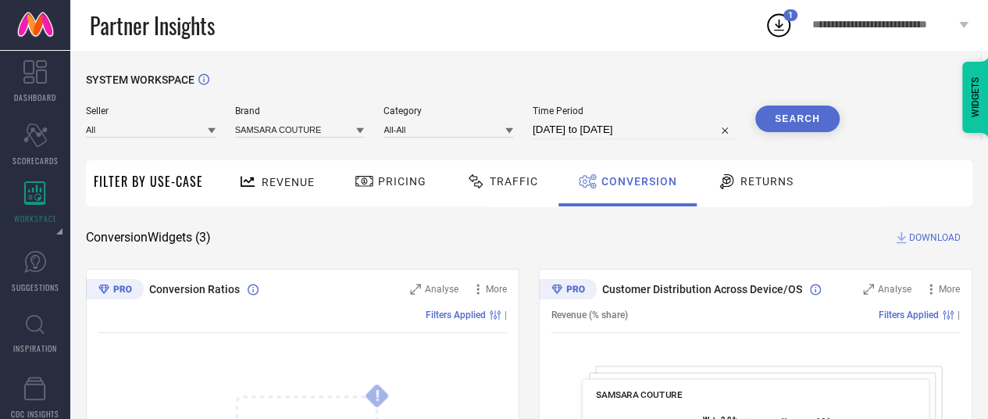
click at [593, 134] on input "[DATE] to [DATE]" at bounding box center [634, 129] width 203 height 19
select select "8"
select select "2025"
select select "9"
select select "2025"
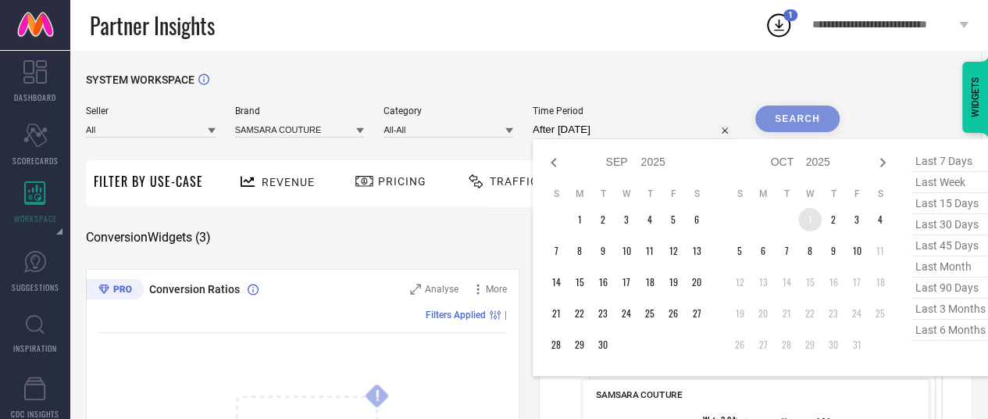
click at [814, 221] on td "1" at bounding box center [810, 219] width 23 height 23
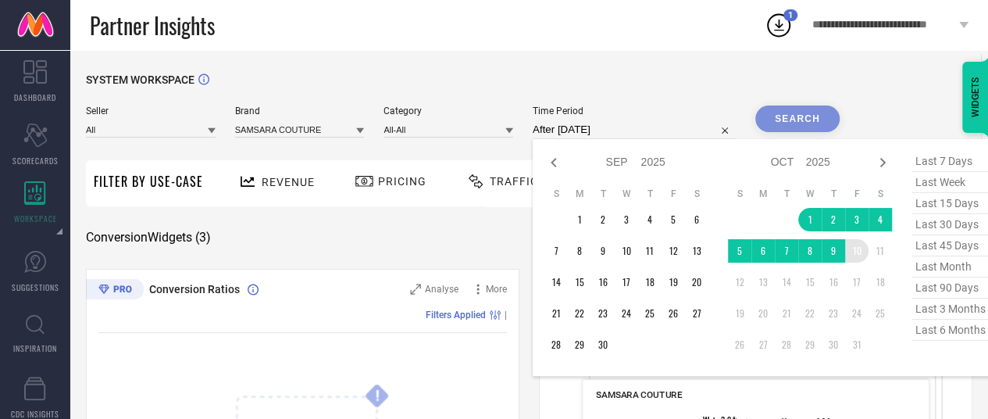
type input "01-10-2025 to 10-10-2025"
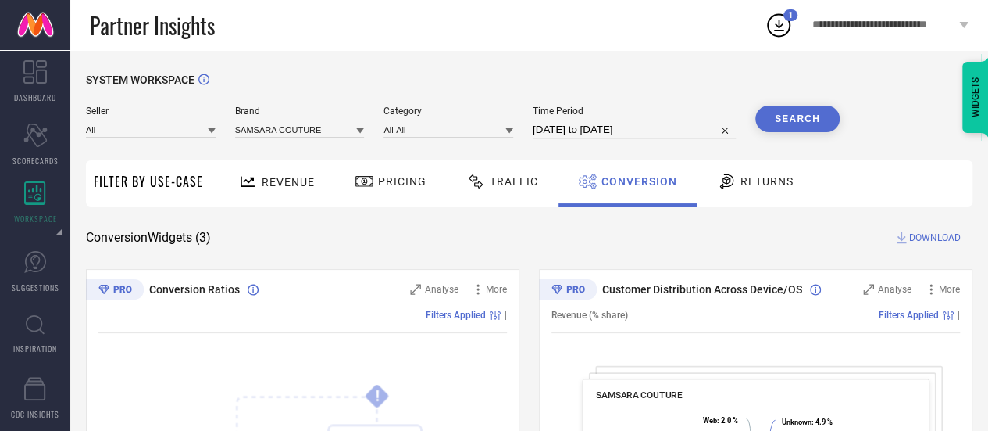
click at [794, 120] on button "Search" at bounding box center [798, 118] width 84 height 27
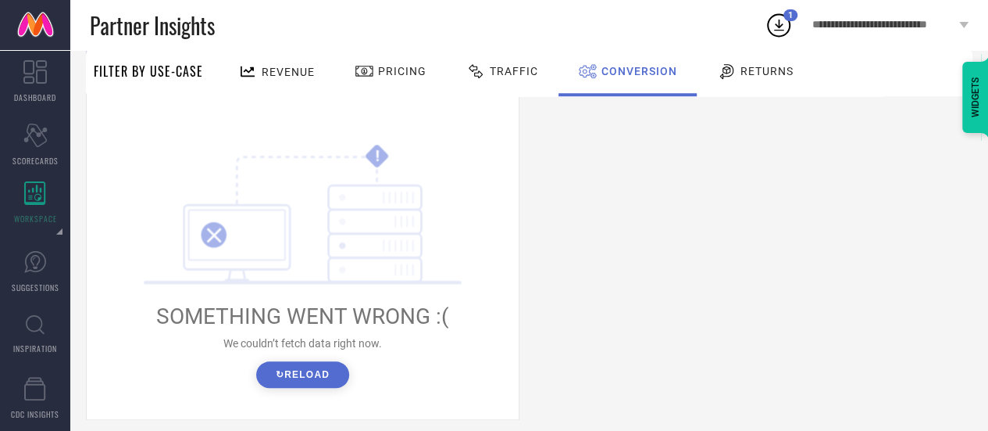
scroll to position [651, 0]
click at [340, 374] on button "↻ Reload" at bounding box center [302, 373] width 93 height 27
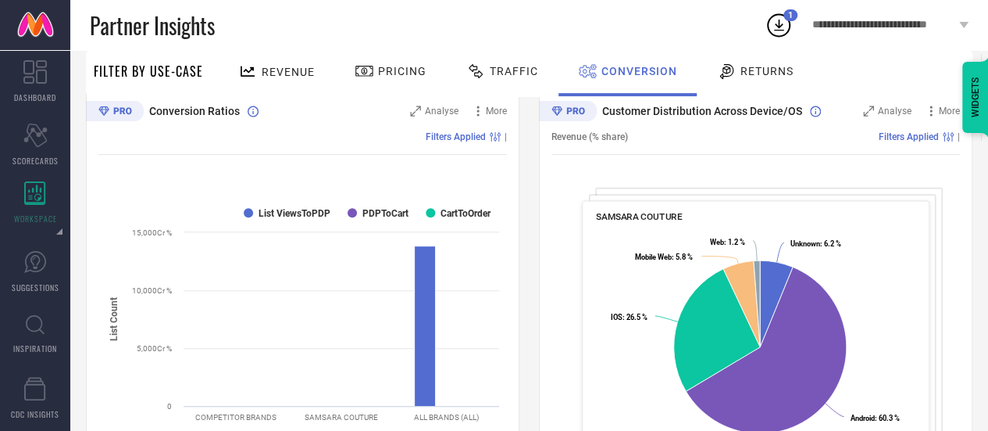
scroll to position [0, 0]
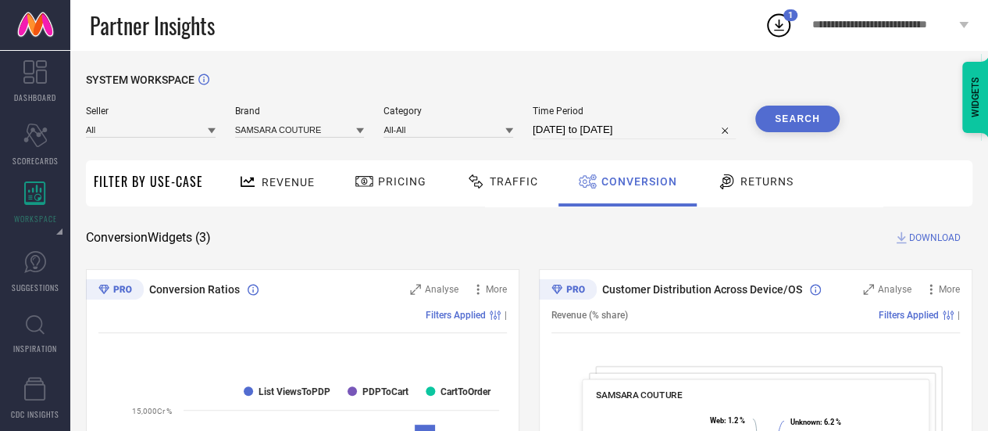
click at [325, 113] on span "Brand" at bounding box center [300, 110] width 130 height 11
click at [319, 142] on div "Seller All Brand SAMSARA COUTURE Category All-All Time Period 01-10-2025 to 10-…" at bounding box center [463, 128] width 754 height 47
click at [313, 133] on input at bounding box center [300, 129] width 130 height 16
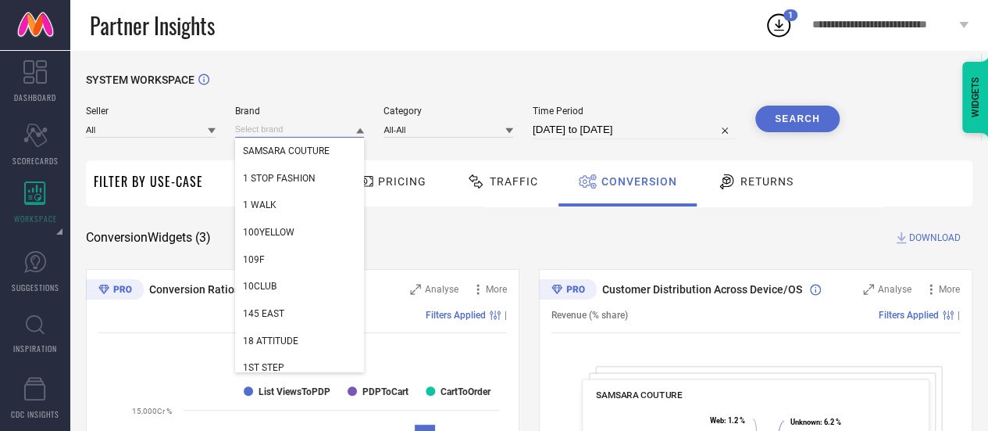
paste input "908"
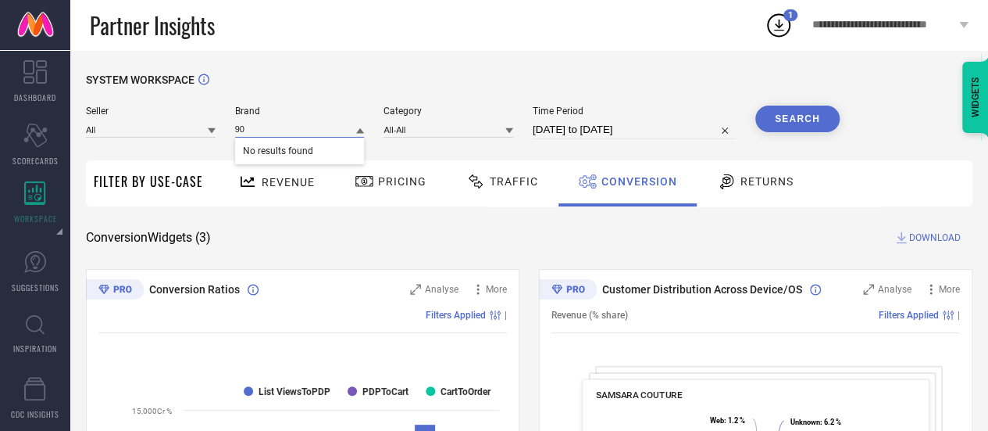
type input "9"
type input "CAMLA"
click at [313, 141] on div "CAMLA" at bounding box center [300, 151] width 130 height 27
click at [416, 124] on input at bounding box center [449, 129] width 130 height 16
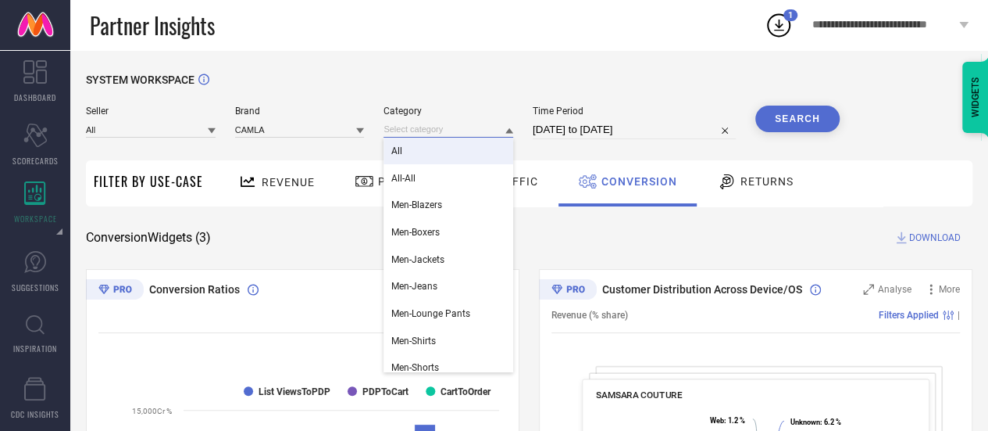
click at [416, 127] on input at bounding box center [449, 129] width 130 height 16
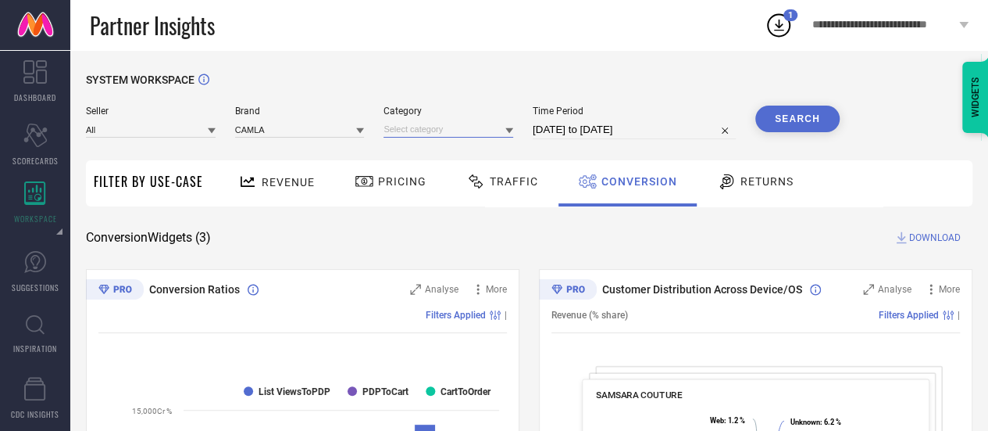
click at [414, 137] on input at bounding box center [449, 129] width 130 height 16
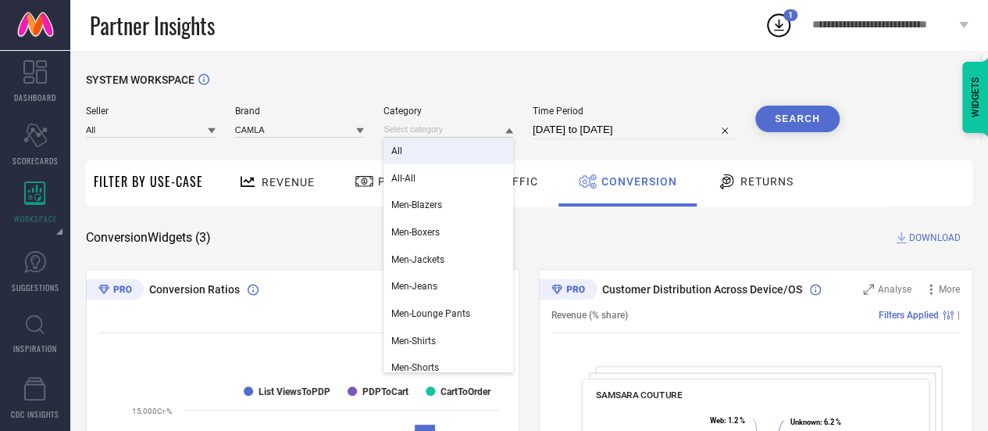
click at [404, 151] on div "All" at bounding box center [449, 151] width 130 height 27
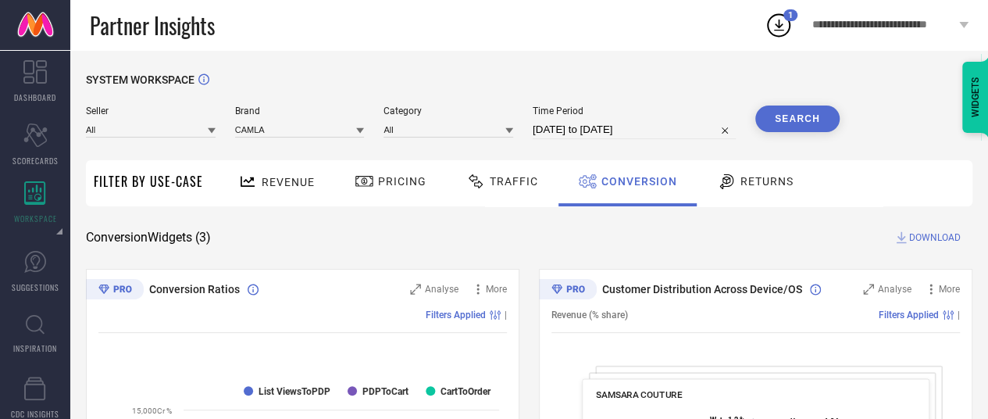
click at [585, 126] on input "01-10-2025 to 10-10-2025" at bounding box center [634, 129] width 203 height 19
select select "9"
select select "2025"
select select "10"
select select "2025"
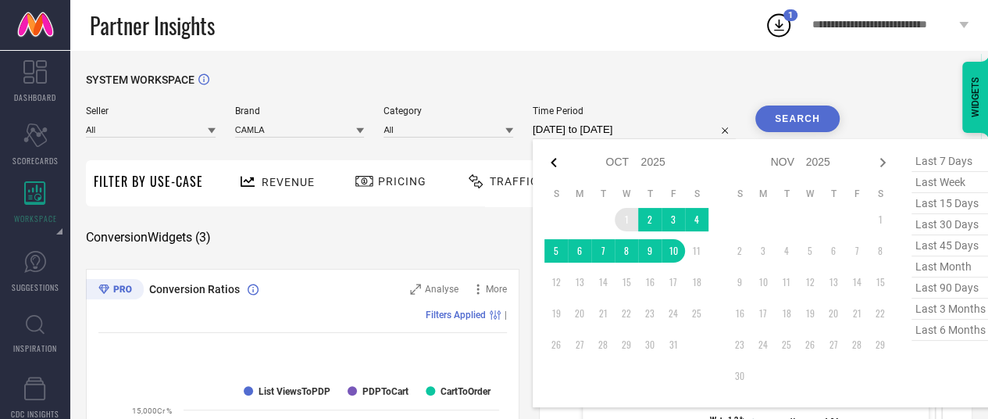
click at [556, 166] on icon at bounding box center [554, 162] width 19 height 19
select select "8"
select select "2025"
select select "9"
select select "2025"
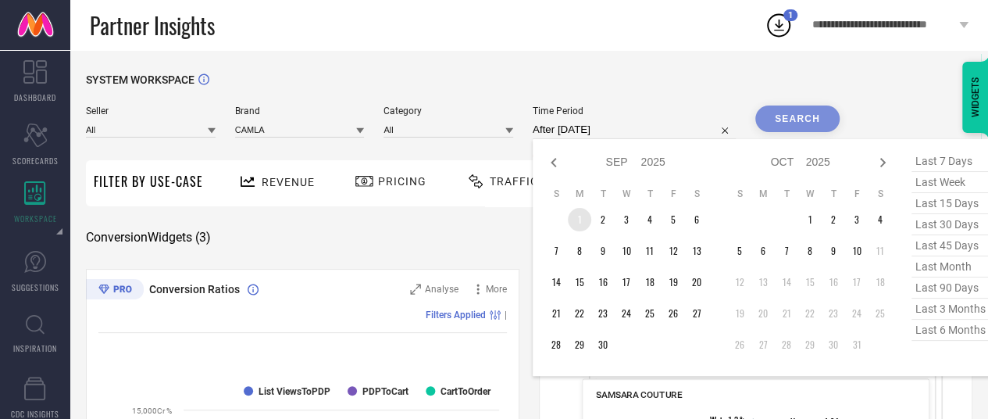
click at [578, 221] on td "1" at bounding box center [579, 219] width 23 height 23
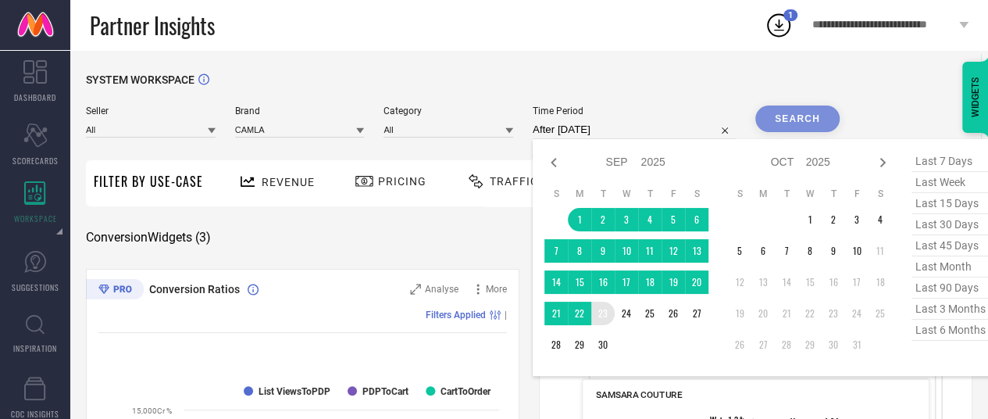
type input "[DATE] to [DATE]"
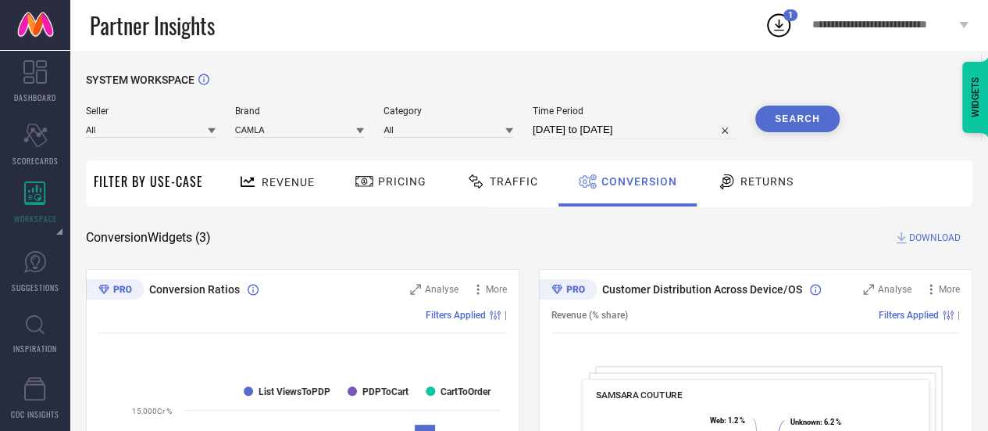
click at [807, 120] on button "Search" at bounding box center [798, 118] width 84 height 27
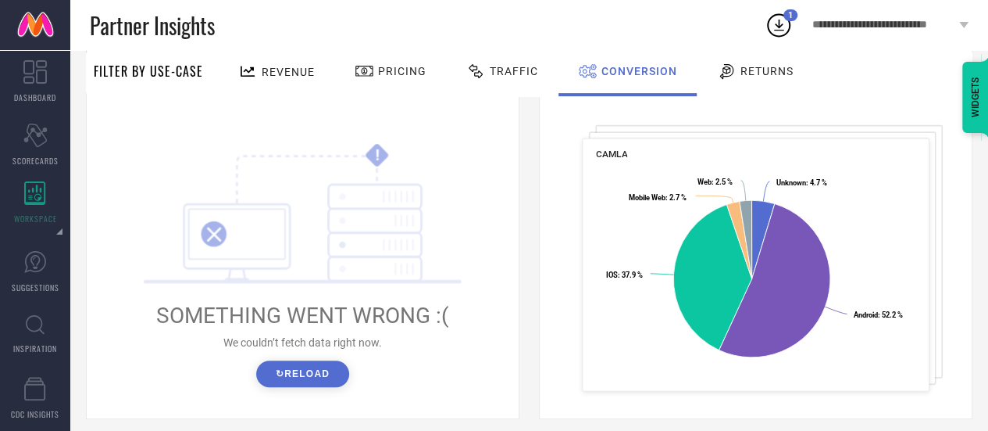
scroll to position [380, 0]
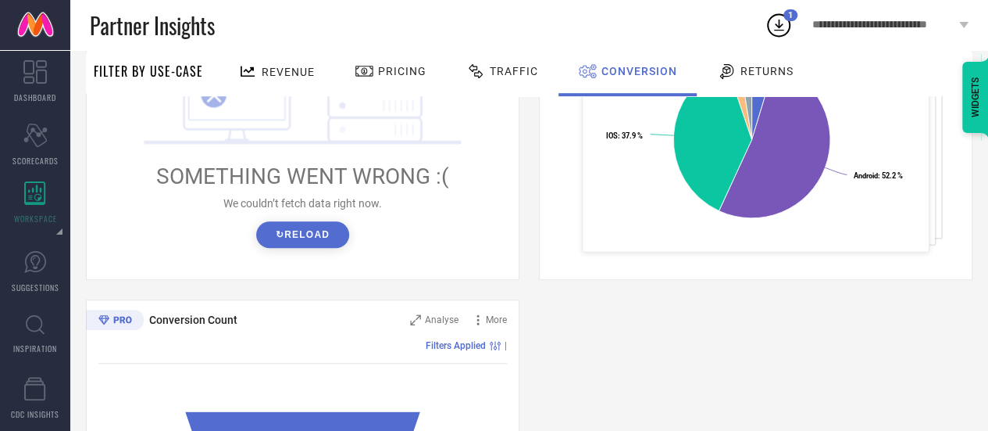
click at [316, 245] on button "↻ Reload" at bounding box center [302, 234] width 93 height 27
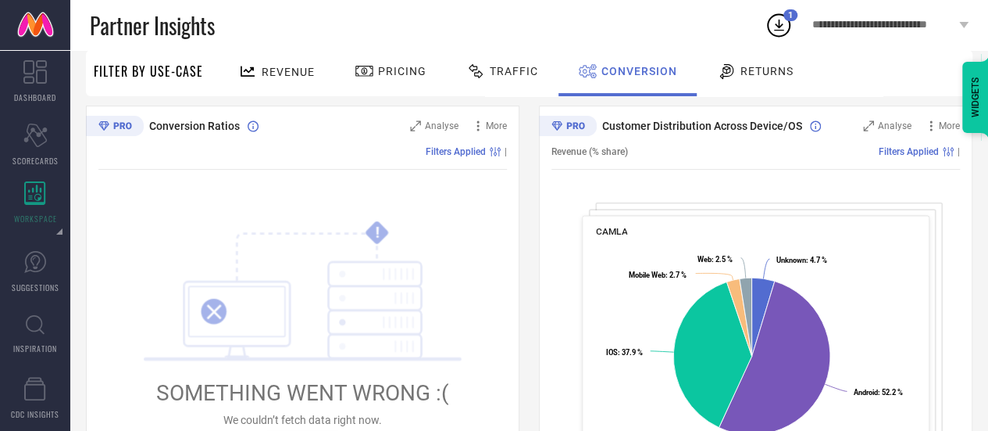
scroll to position [0, 0]
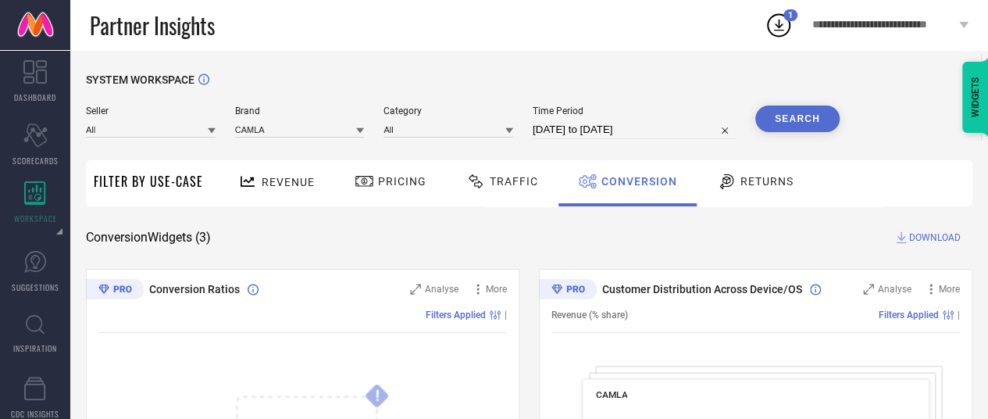
click at [609, 130] on input "[DATE] to [DATE]" at bounding box center [634, 129] width 203 height 19
select select "8"
select select "2025"
select select "9"
select select "2025"
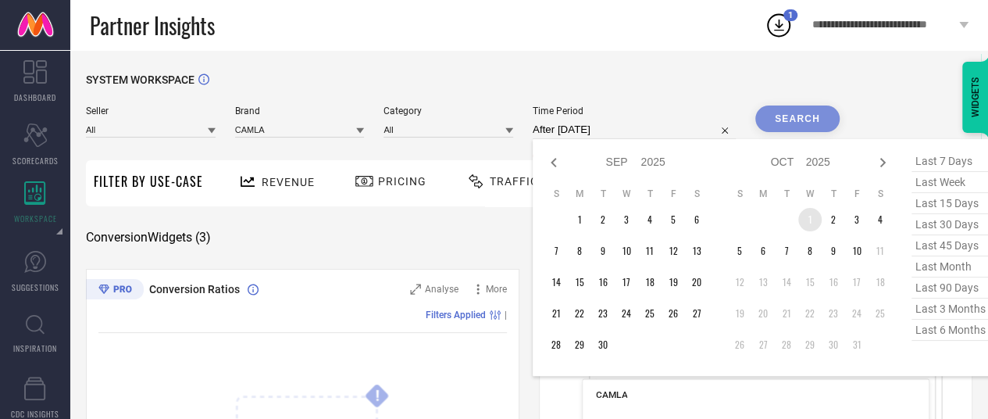
click at [814, 216] on td "1" at bounding box center [810, 219] width 23 height 23
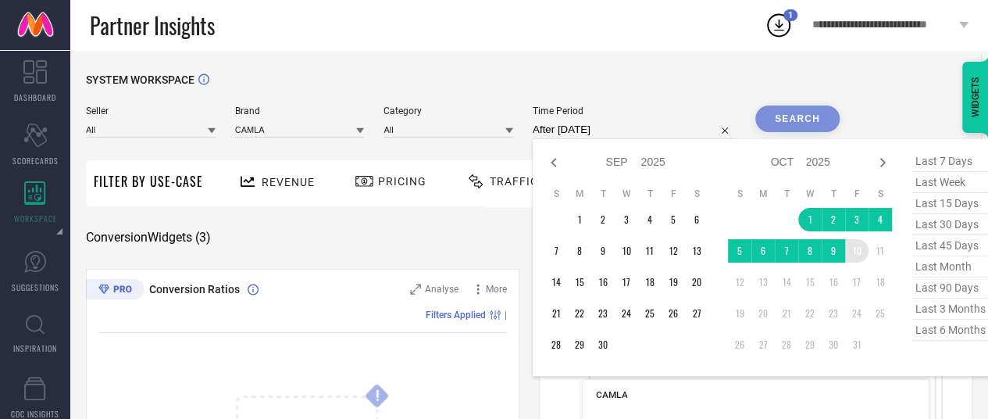
type input "01-10-2025 to 10-10-2025"
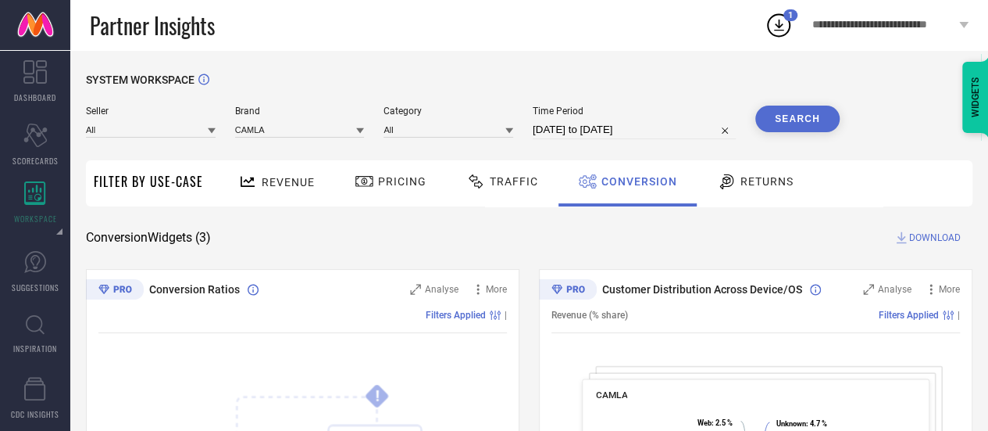
click at [788, 109] on button "Search" at bounding box center [798, 118] width 84 height 27
click at [777, 109] on button "Search" at bounding box center [798, 118] width 84 height 27
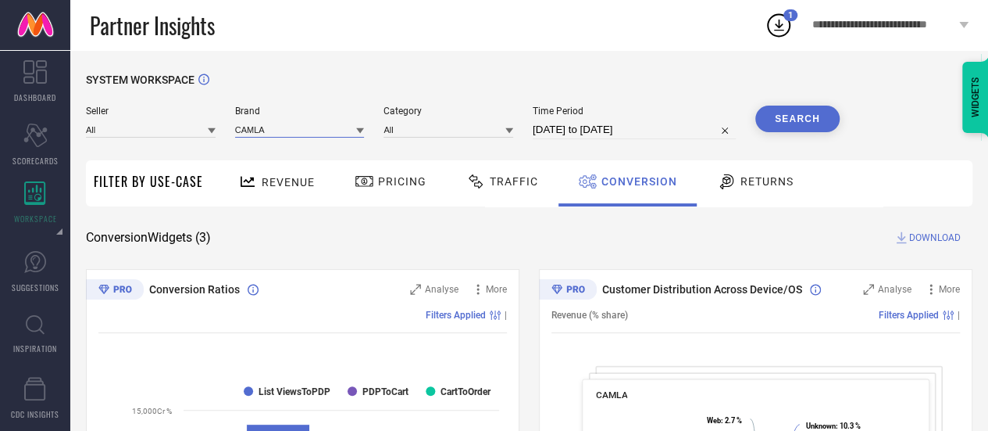
click at [267, 124] on input at bounding box center [300, 129] width 130 height 16
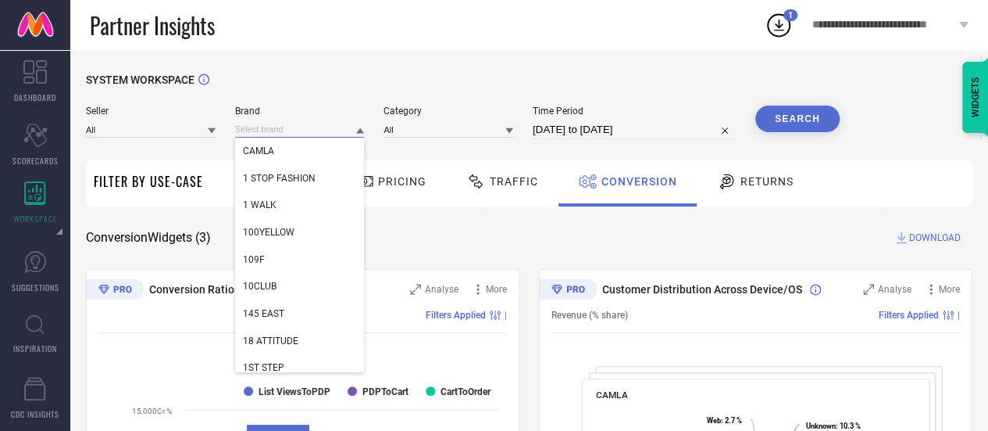
paste input "Dressitude"
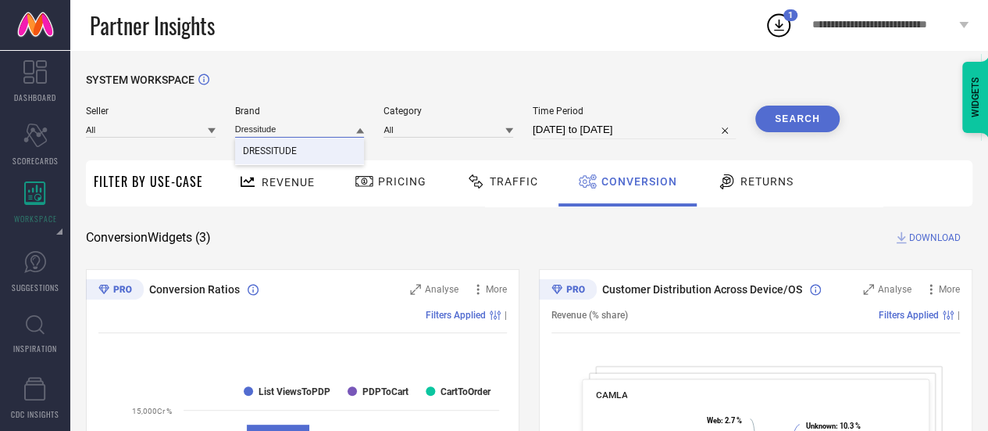
type input "Dressitude"
click at [277, 156] on span "DRESSITUDE" at bounding box center [270, 150] width 54 height 11
click at [467, 132] on input at bounding box center [449, 129] width 130 height 16
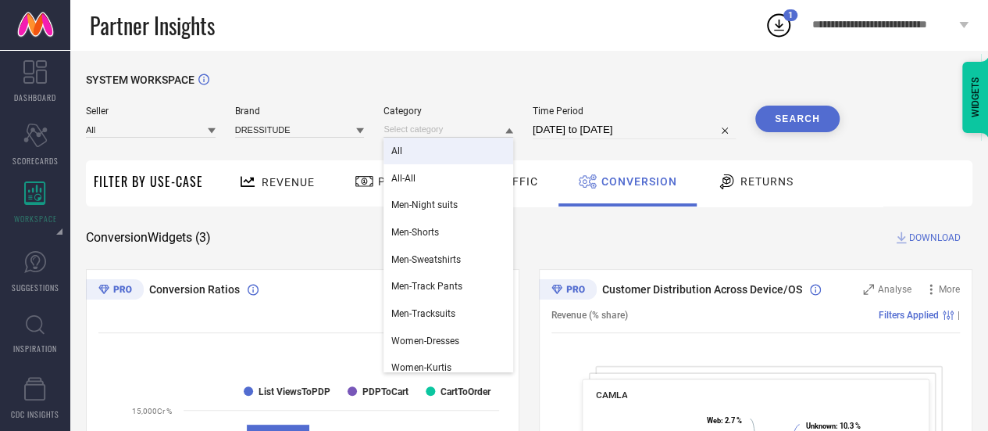
click at [461, 151] on div "All" at bounding box center [449, 151] width 130 height 27
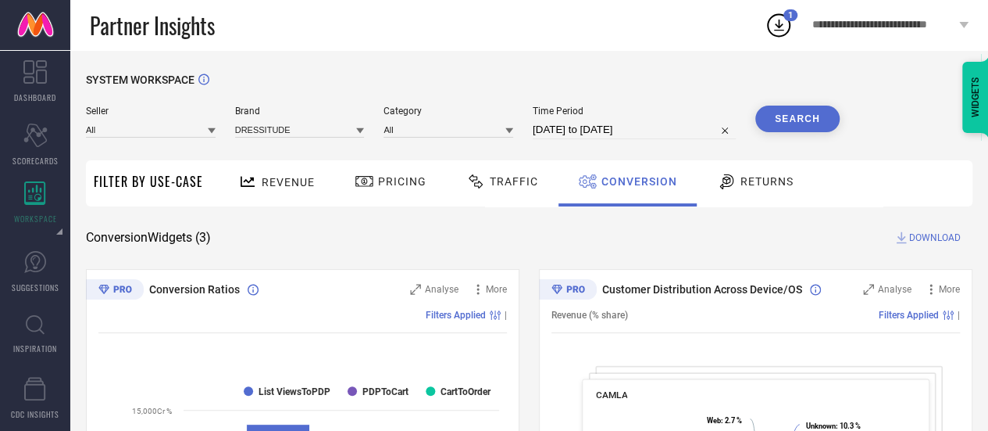
click at [562, 135] on input "01-10-2025 to 10-10-2025" at bounding box center [634, 129] width 203 height 19
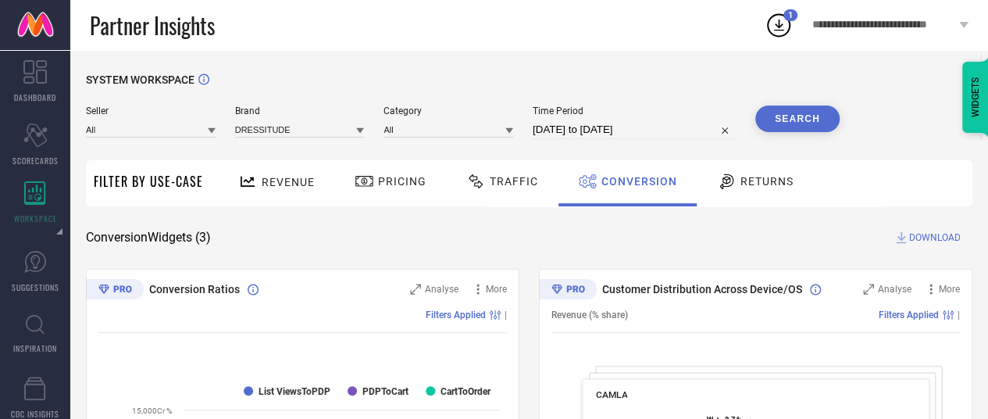
select select "9"
select select "2025"
select select "10"
select select "2025"
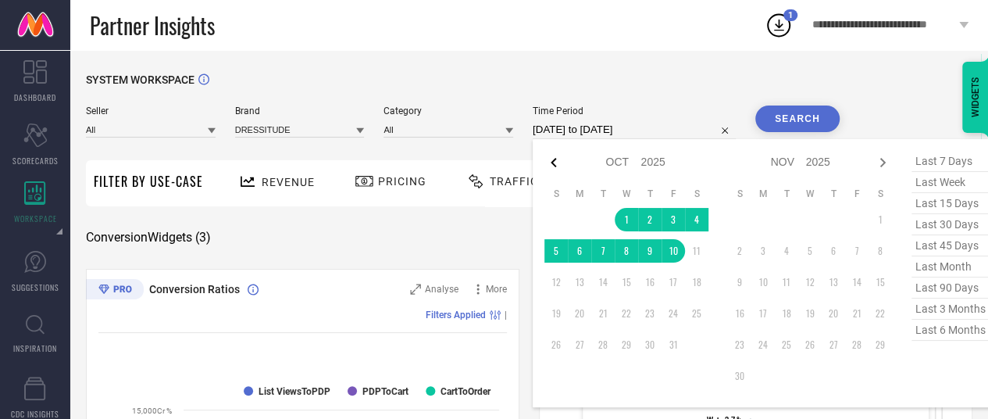
click at [556, 162] on icon at bounding box center [554, 162] width 19 height 19
select select "8"
select select "2025"
select select "9"
select select "2025"
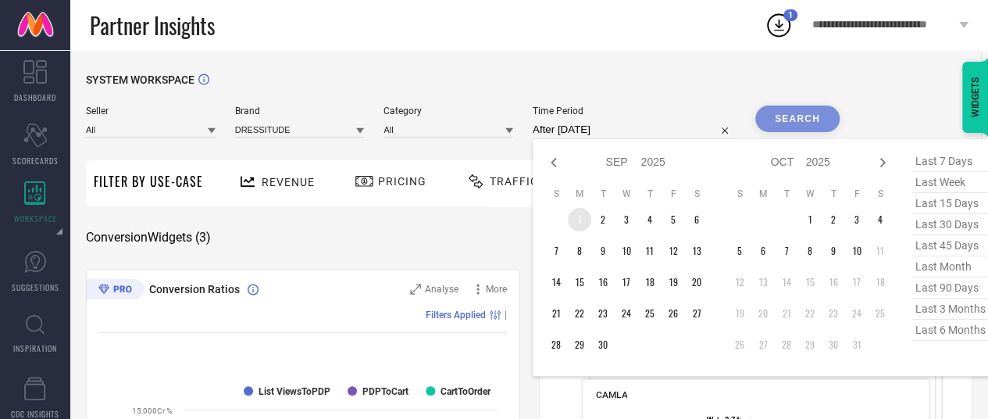
click at [583, 212] on td "1" at bounding box center [579, 219] width 23 height 23
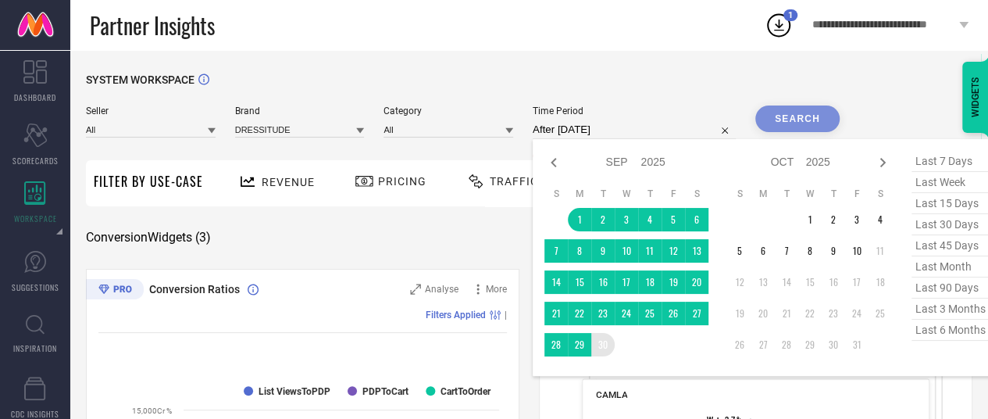
type input "[DATE] to [DATE]"
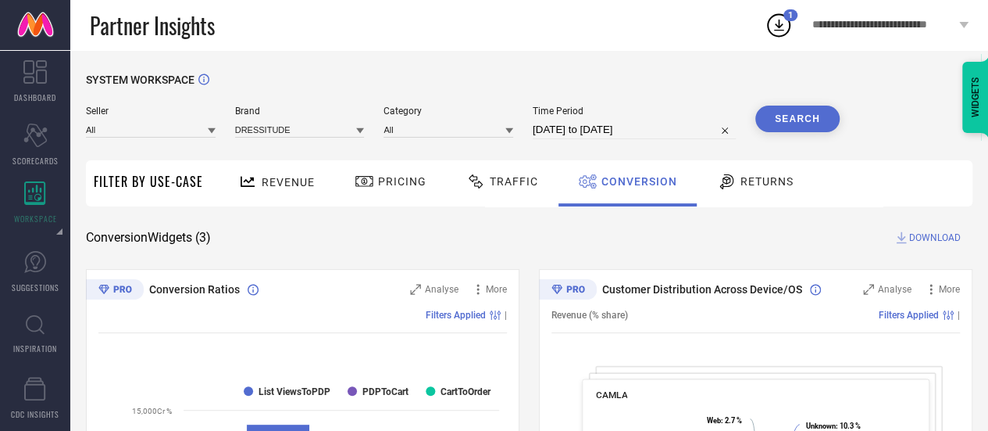
click at [781, 130] on button "Search" at bounding box center [798, 118] width 84 height 27
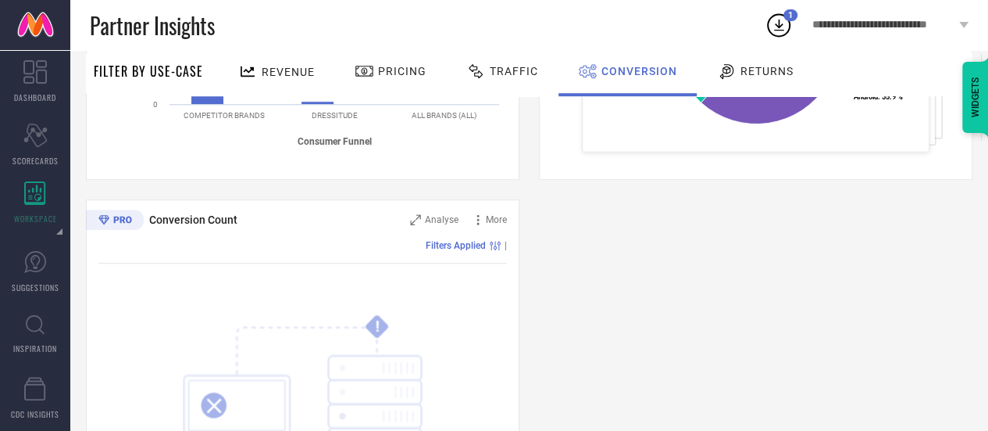
scroll to position [663, 0]
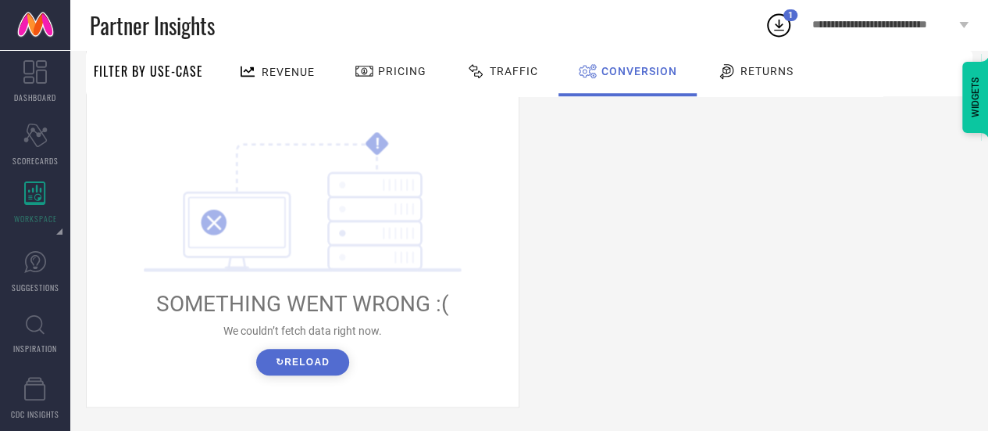
click at [330, 353] on button "↻ Reload" at bounding box center [302, 362] width 93 height 27
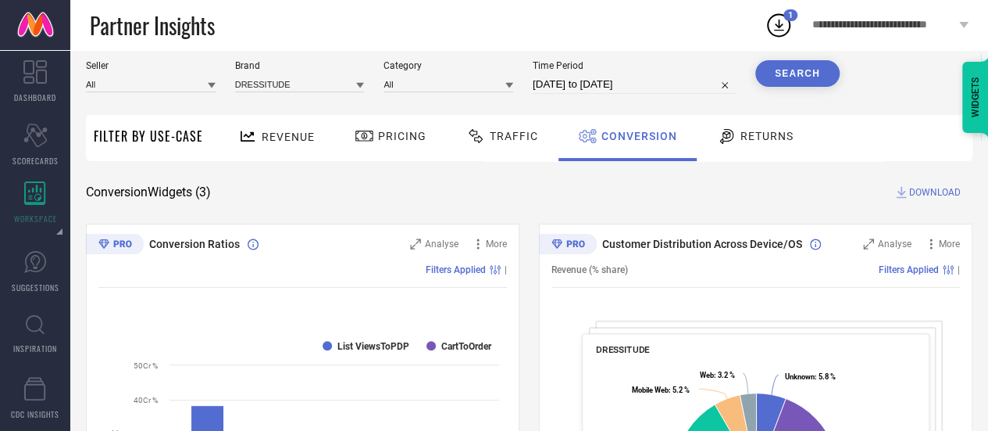
scroll to position [45, 0]
click at [294, 129] on div "Revenue" at bounding box center [276, 136] width 84 height 27
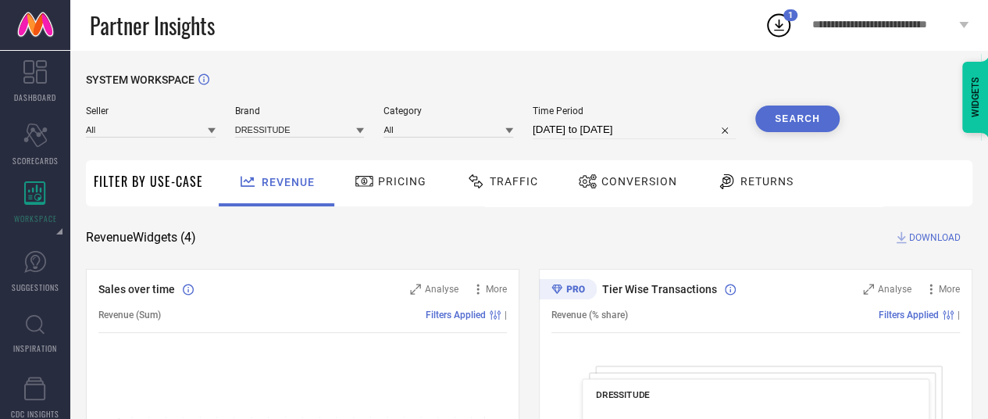
click at [556, 124] on input "[DATE] to [DATE]" at bounding box center [634, 129] width 203 height 19
select select "8"
select select "2025"
select select "9"
select select "2025"
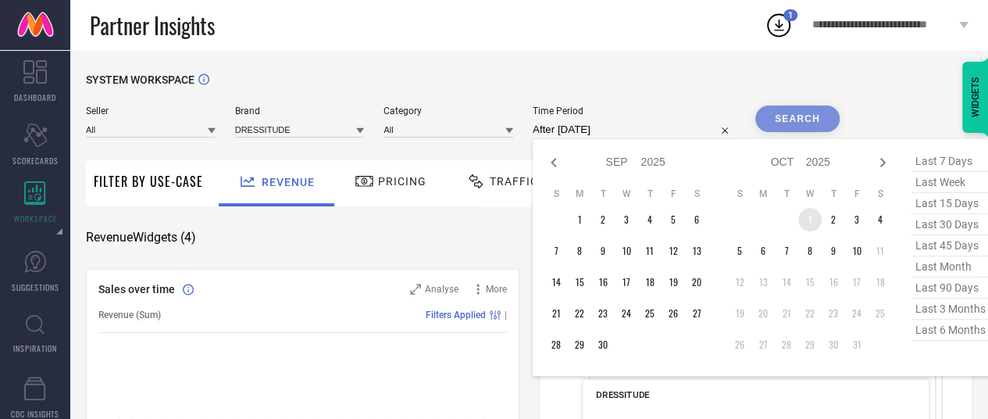
click at [805, 217] on td "1" at bounding box center [810, 219] width 23 height 23
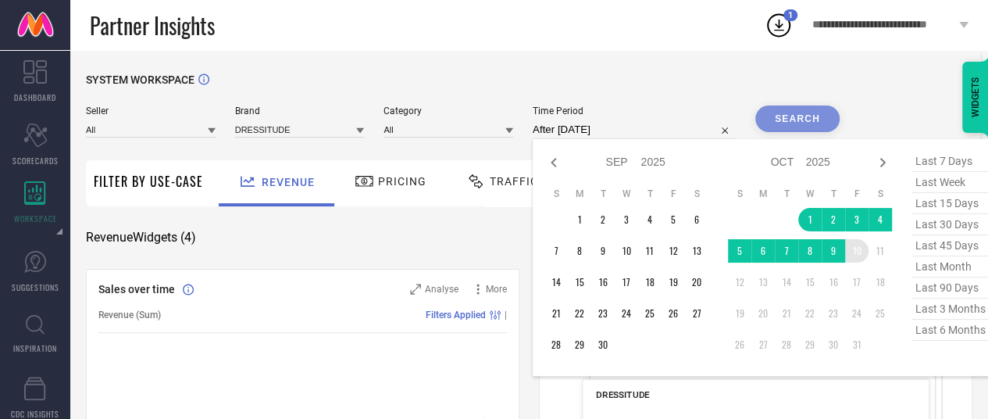
type input "01-10-2025 to 10-10-2025"
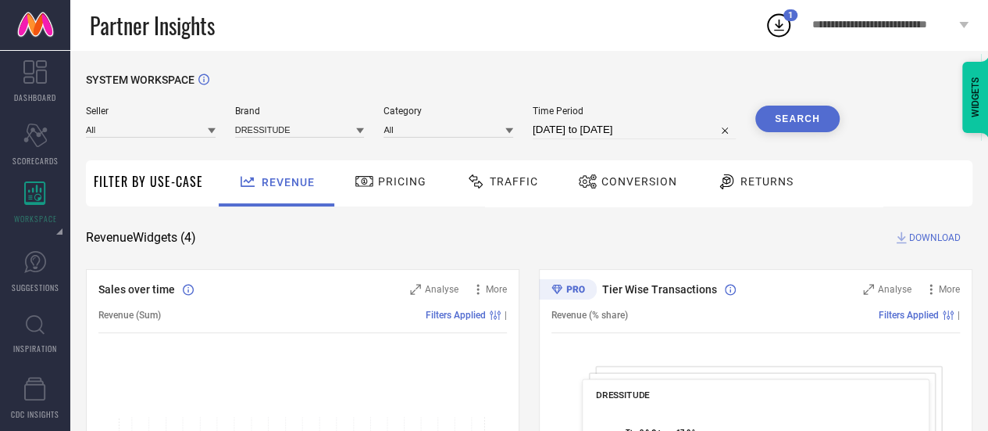
click at [803, 107] on button "Search" at bounding box center [798, 118] width 84 height 27
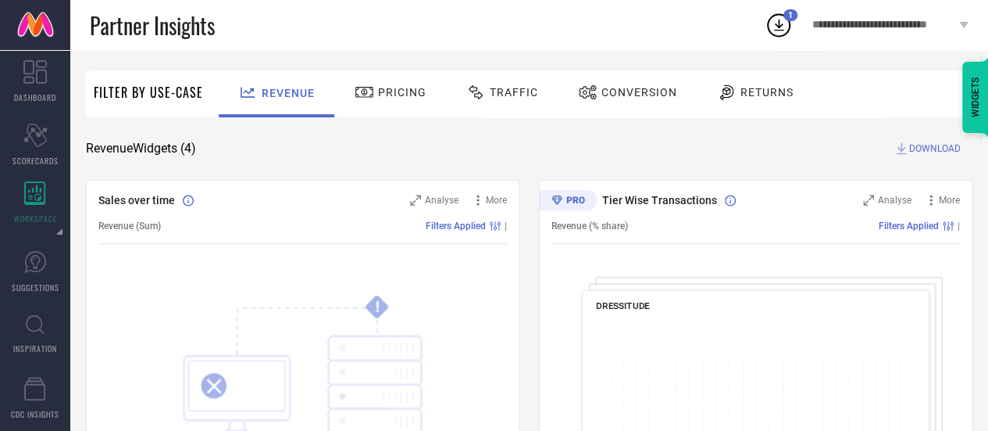
scroll to position [88, 0]
click at [624, 89] on span "Conversion" at bounding box center [640, 94] width 76 height 13
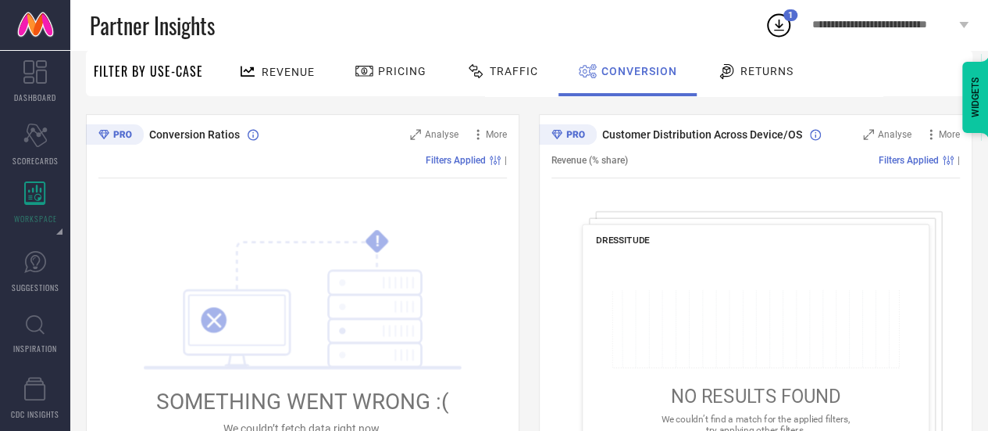
scroll to position [0, 0]
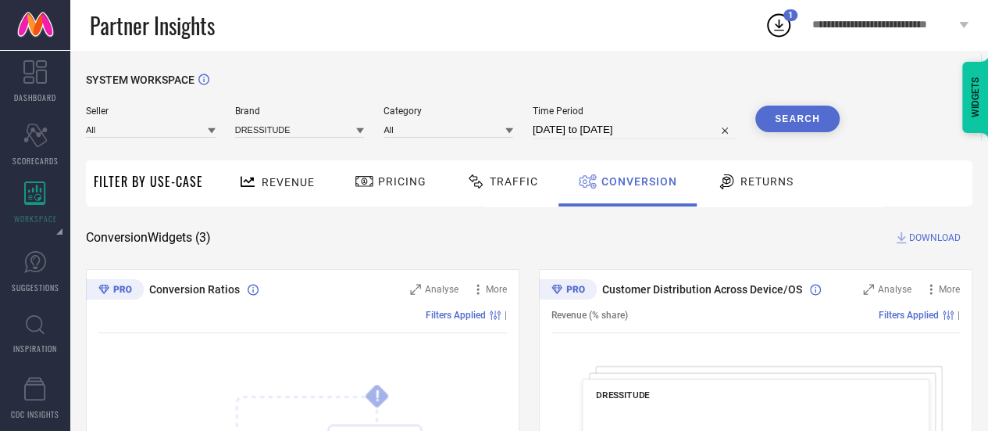
select select "9"
select select "2025"
select select "10"
select select "2025"
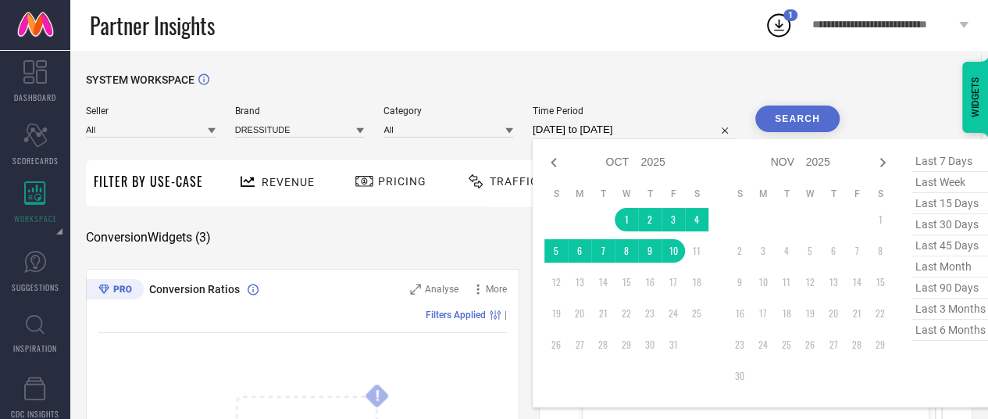
click at [649, 121] on input "01-10-2025 to 10-10-2025" at bounding box center [634, 129] width 203 height 19
click at [556, 159] on icon at bounding box center [553, 162] width 5 height 9
select select "8"
select select "2025"
select select "9"
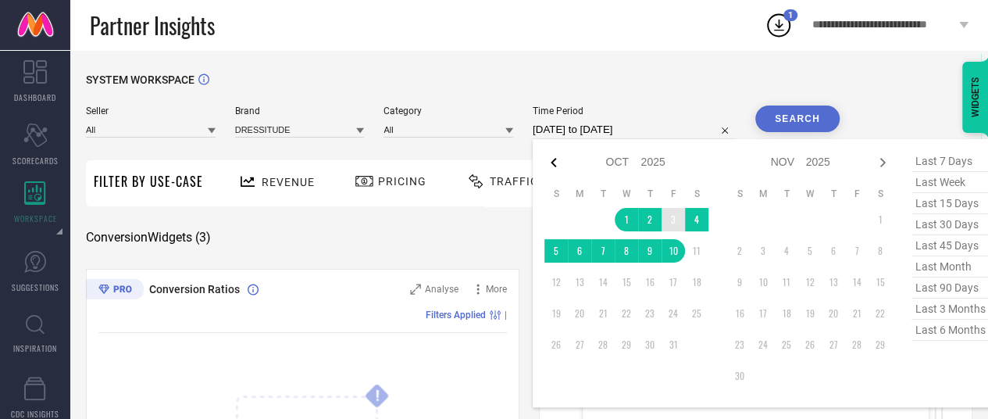
select select "2025"
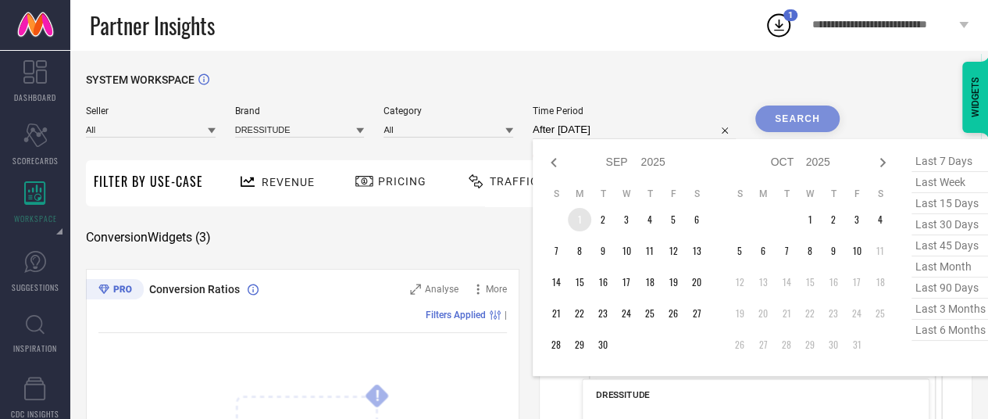
click at [580, 221] on td "1" at bounding box center [579, 219] width 23 height 23
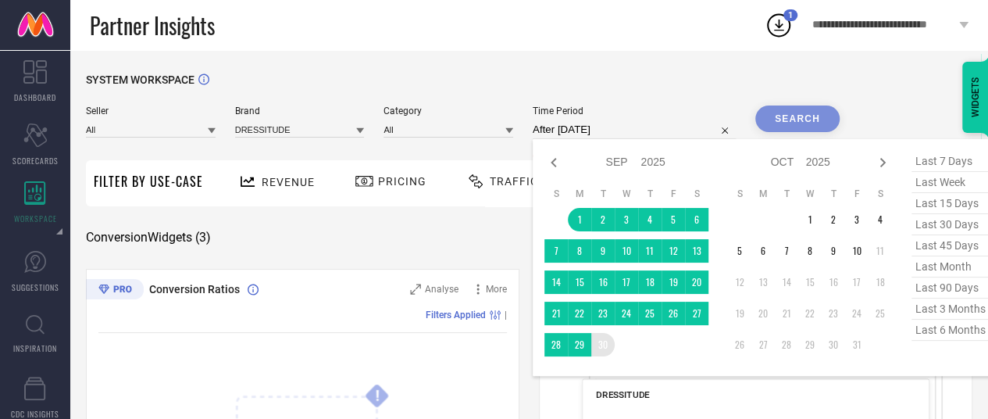
click at [600, 361] on table "S M T W T F S 1 2 3 4 5 6 7 8 9 10 11 12 13 14 15 16 17 18 19 20 21 22 23 24 25…" at bounding box center [627, 272] width 164 height 184
type input "[DATE] to [DATE]"
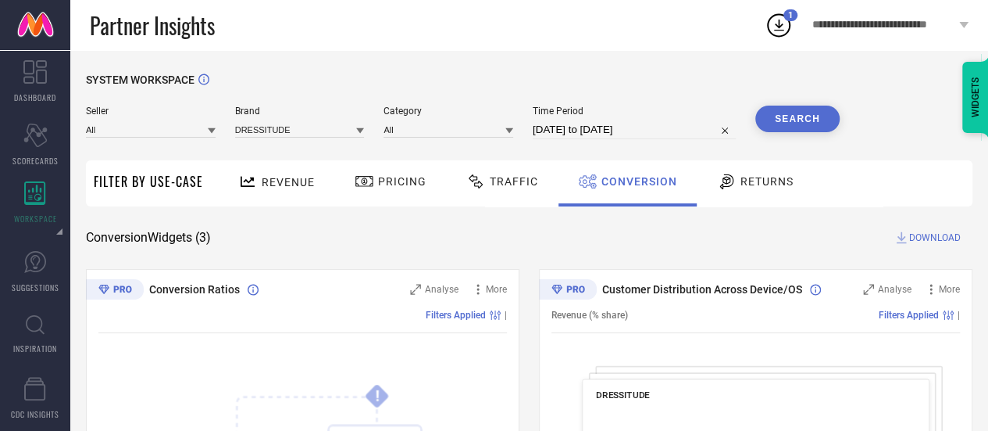
click at [768, 134] on div "Search" at bounding box center [798, 122] width 84 height 34
click at [774, 113] on button "Search" at bounding box center [798, 118] width 84 height 27
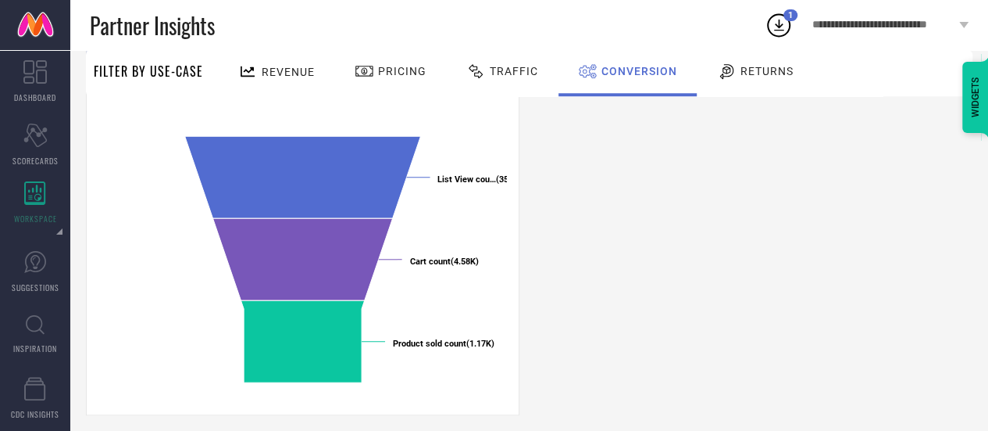
scroll to position [656, 0]
